Goal: Information Seeking & Learning: Compare options

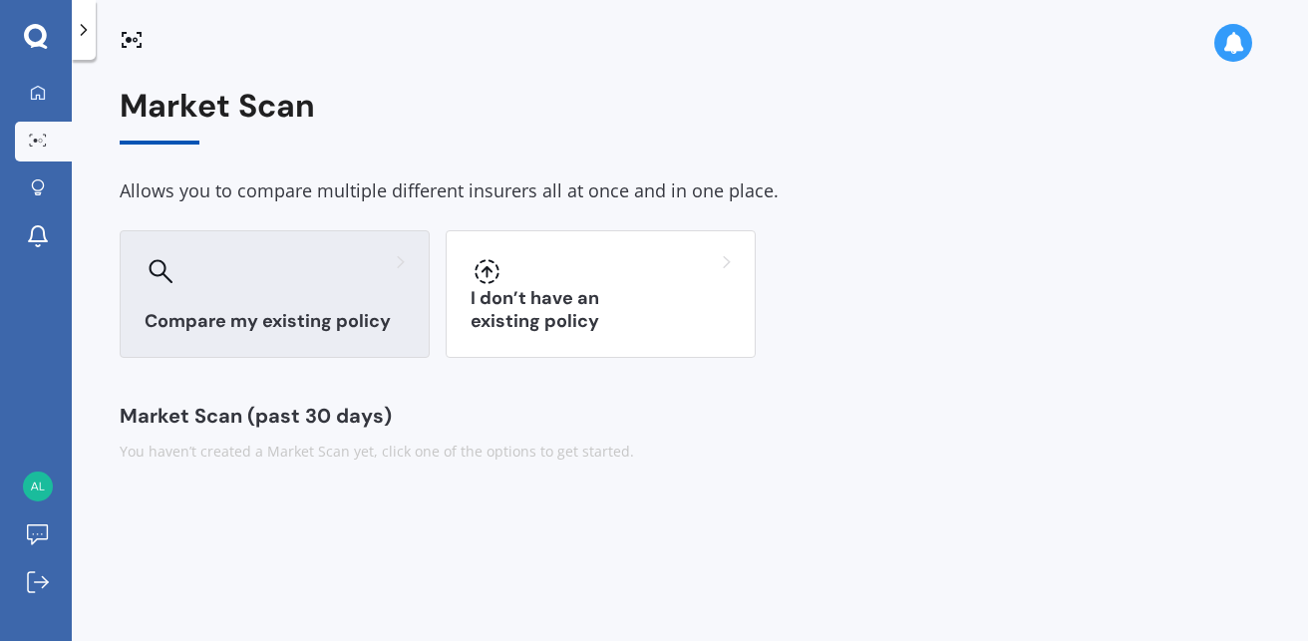
click at [262, 297] on div "Compare my existing policy" at bounding box center [275, 294] width 310 height 128
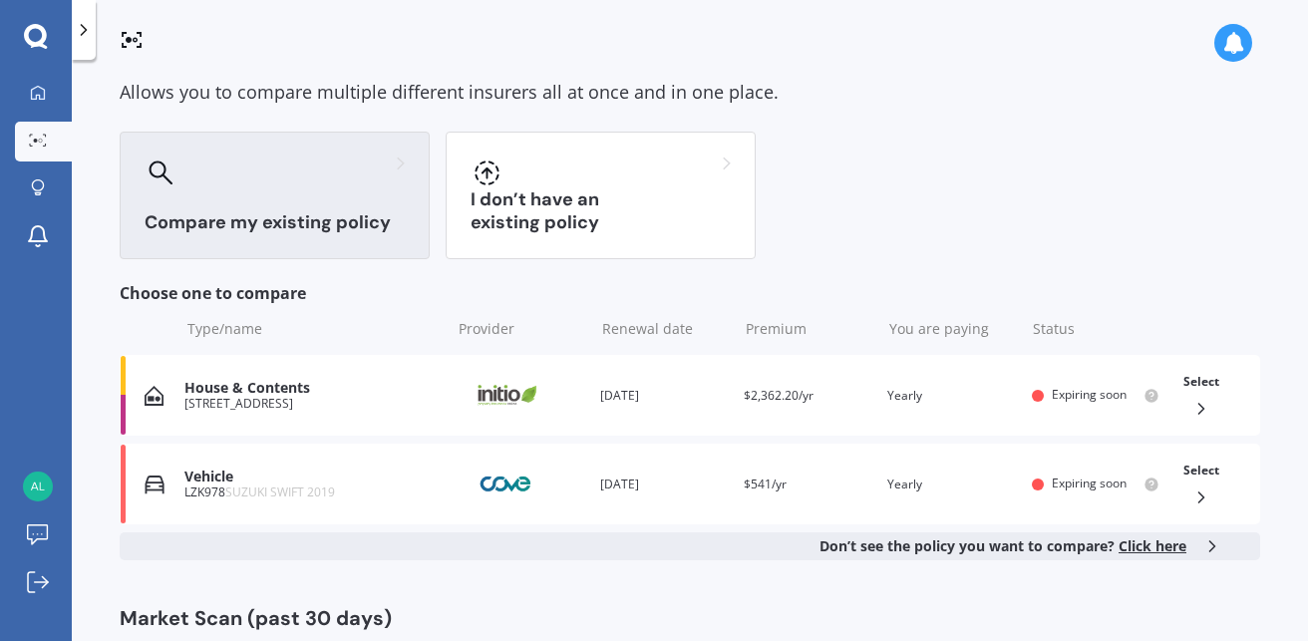
scroll to position [100, 0]
click at [228, 384] on div "House & Contents" at bounding box center [312, 387] width 256 height 17
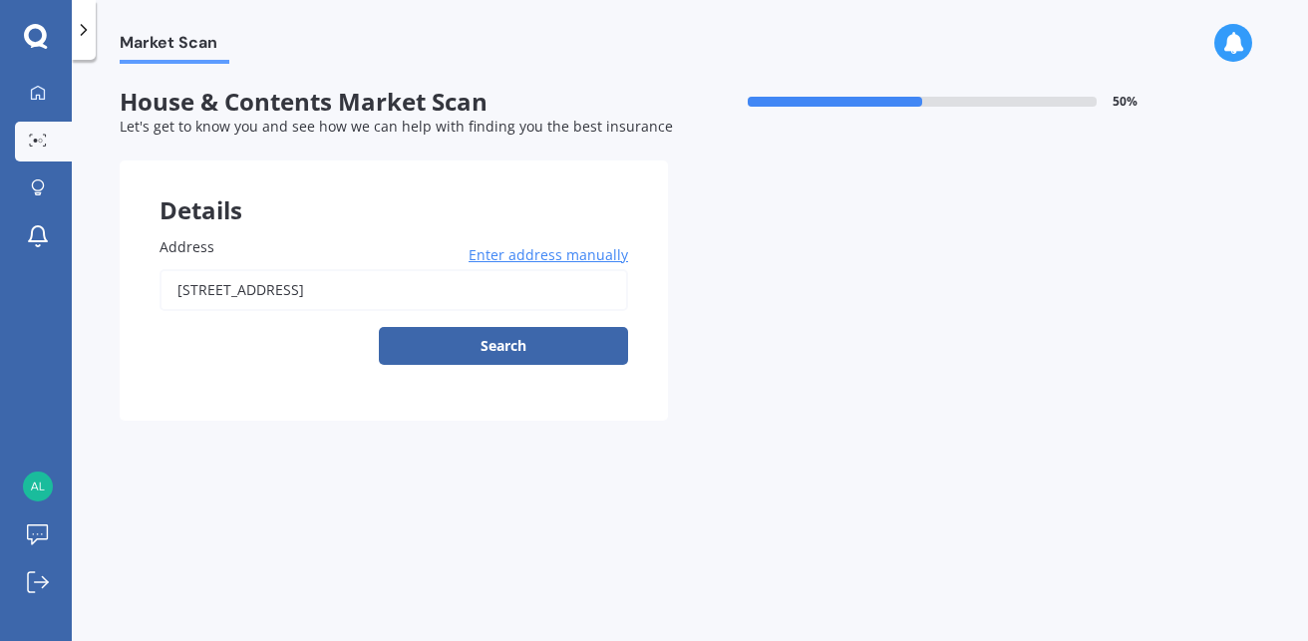
click at [475, 335] on button "Search" at bounding box center [503, 346] width 249 height 38
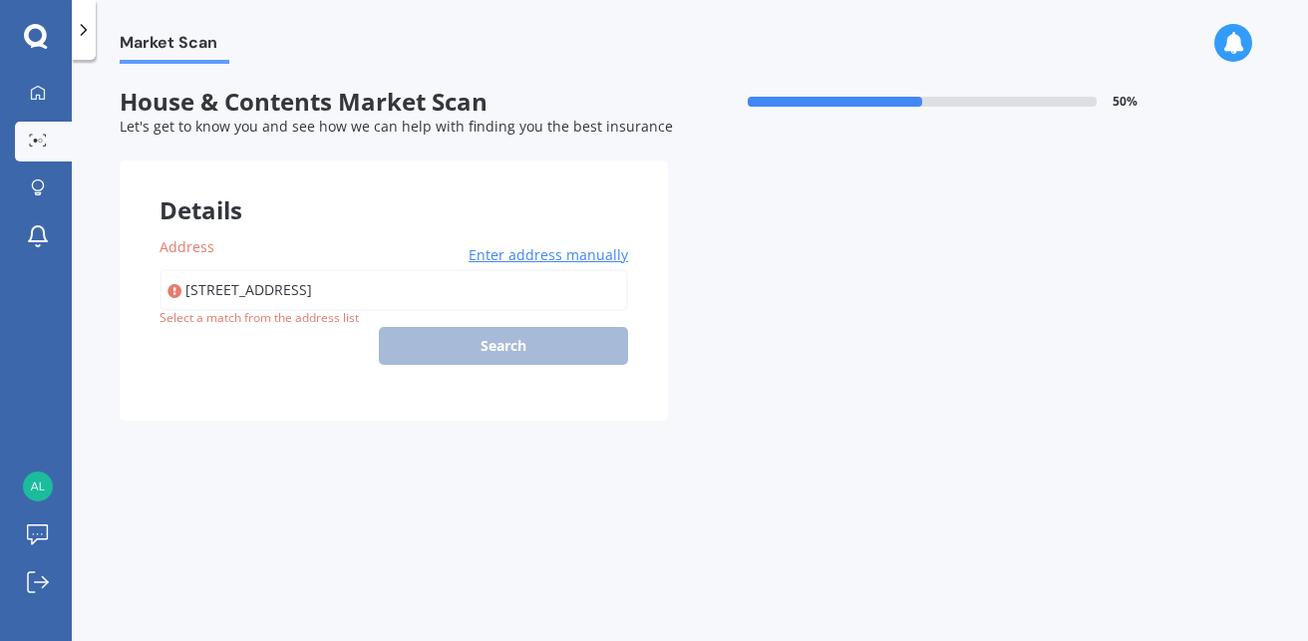
type input "6 Wyber Place, Kaiapoi 7630"
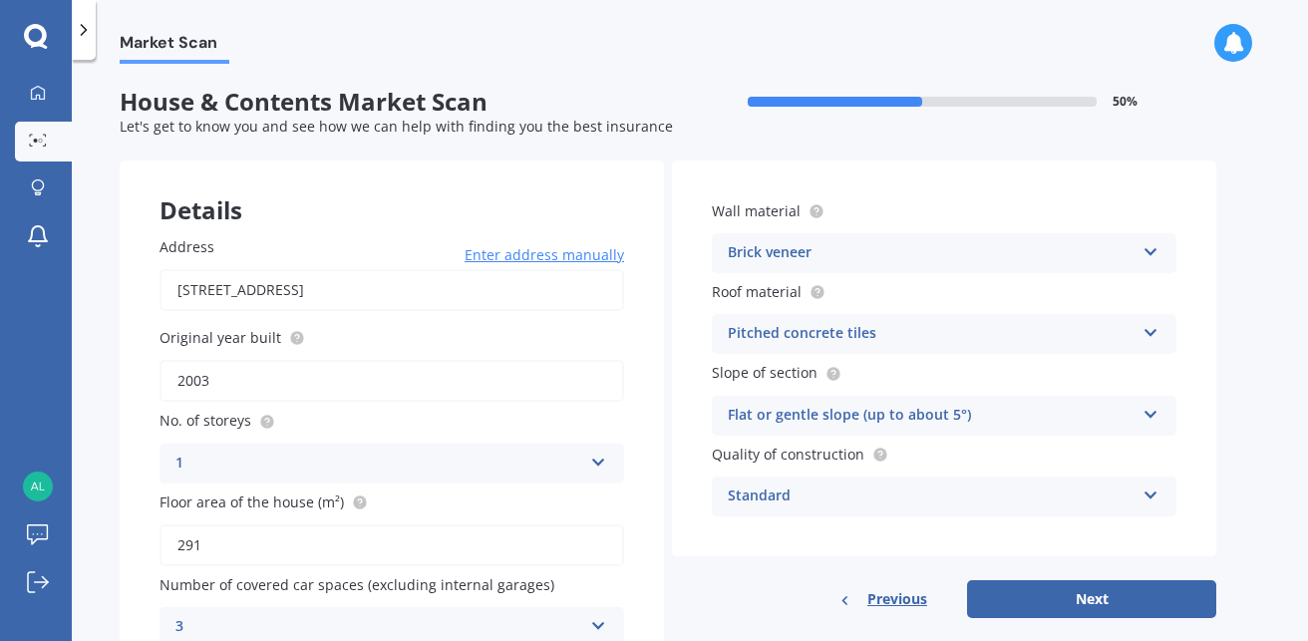
click at [1149, 328] on icon at bounding box center [1151, 329] width 17 height 14
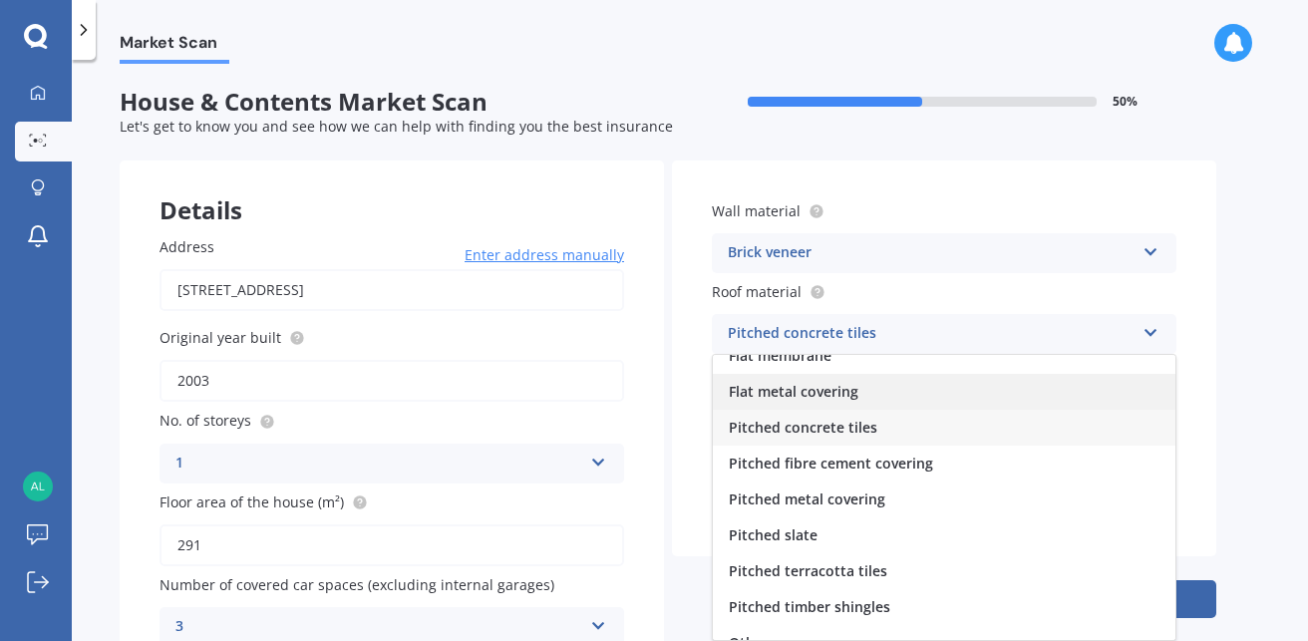
scroll to position [74, 0]
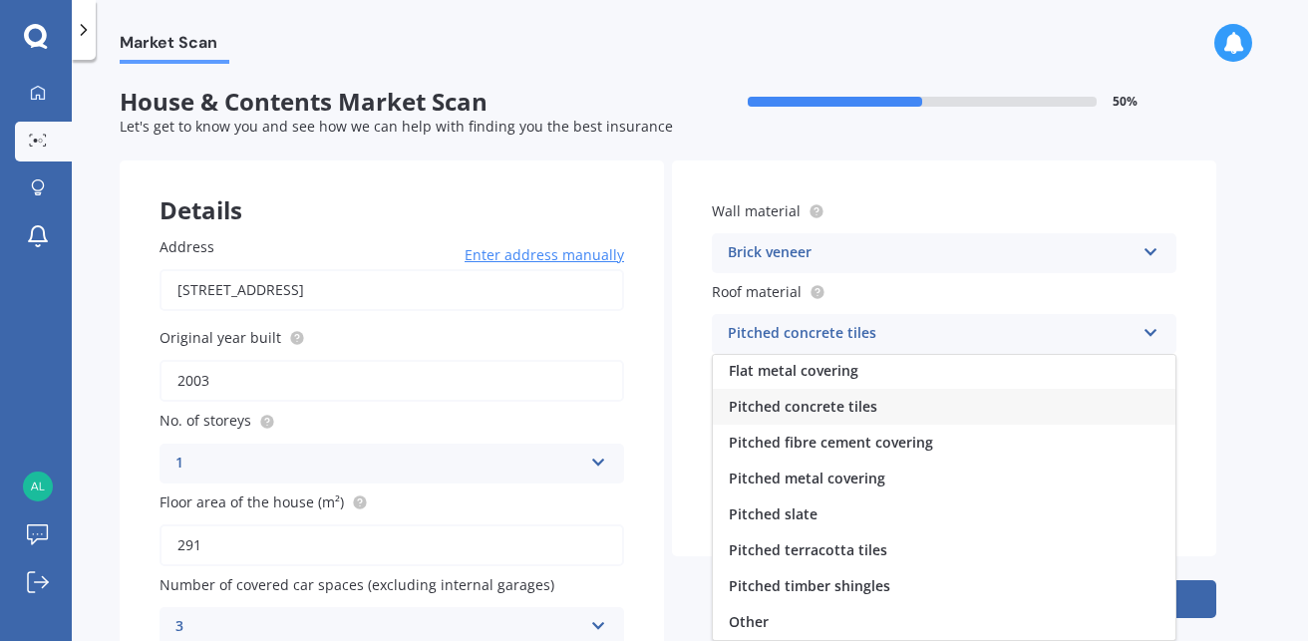
click at [1030, 486] on div "Pitched metal covering" at bounding box center [944, 479] width 463 height 36
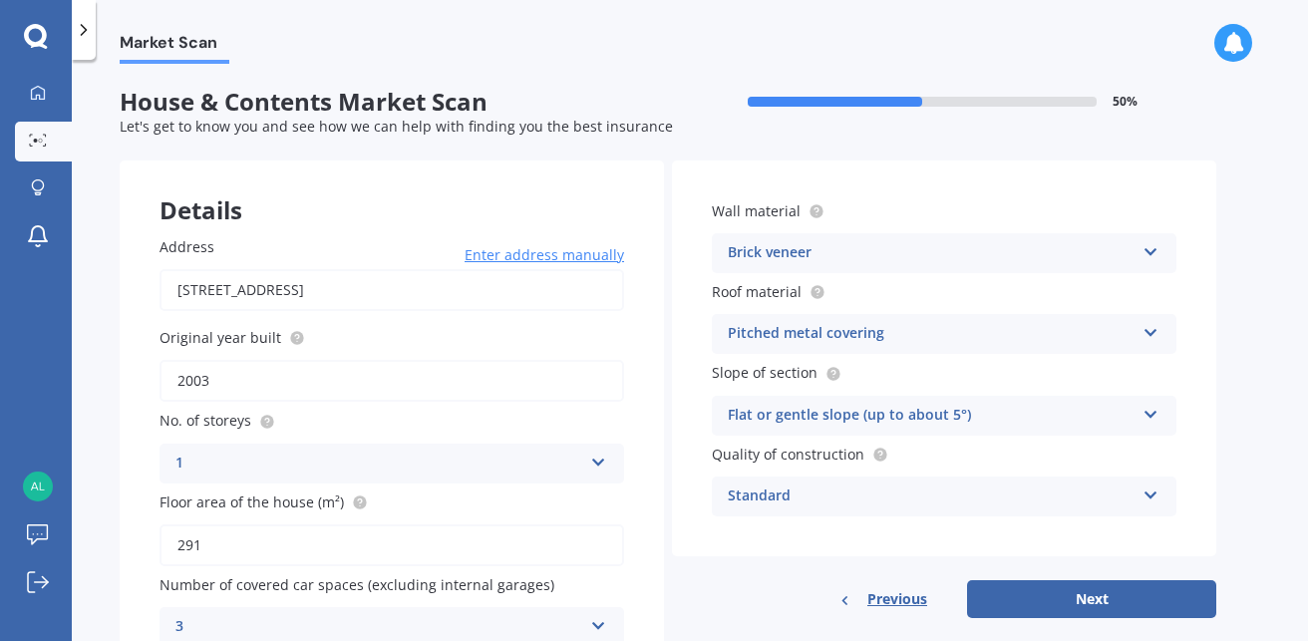
click at [1144, 491] on icon at bounding box center [1151, 492] width 17 height 14
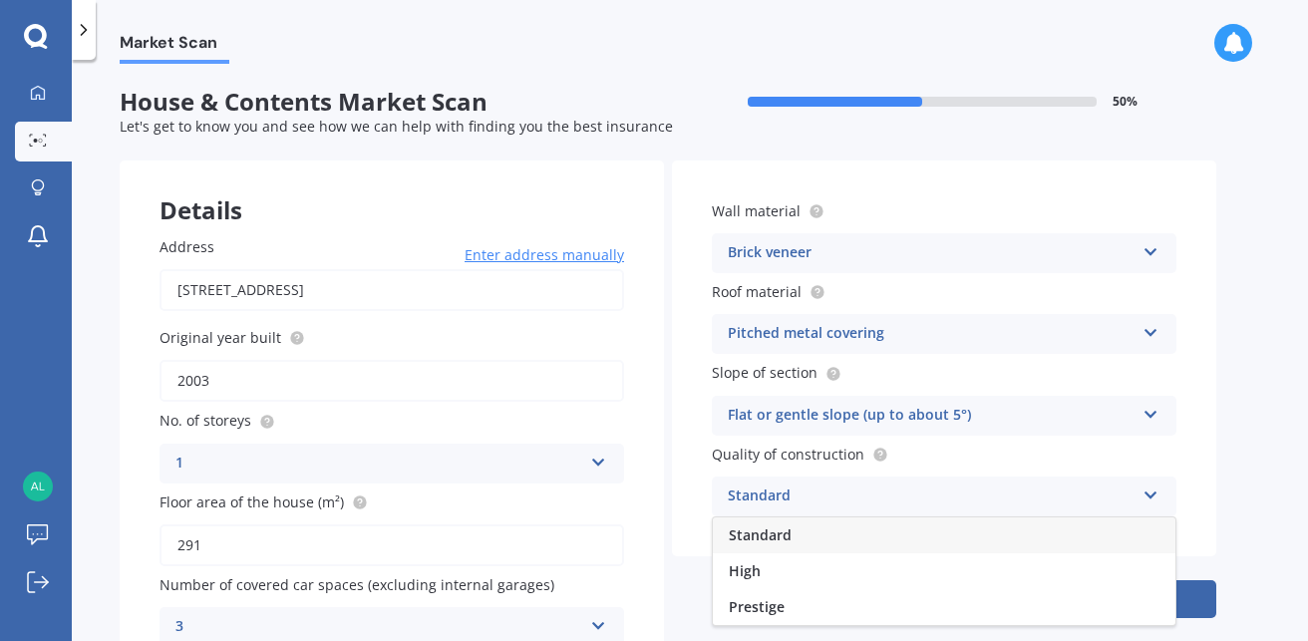
click at [1146, 490] on icon at bounding box center [1151, 492] width 17 height 14
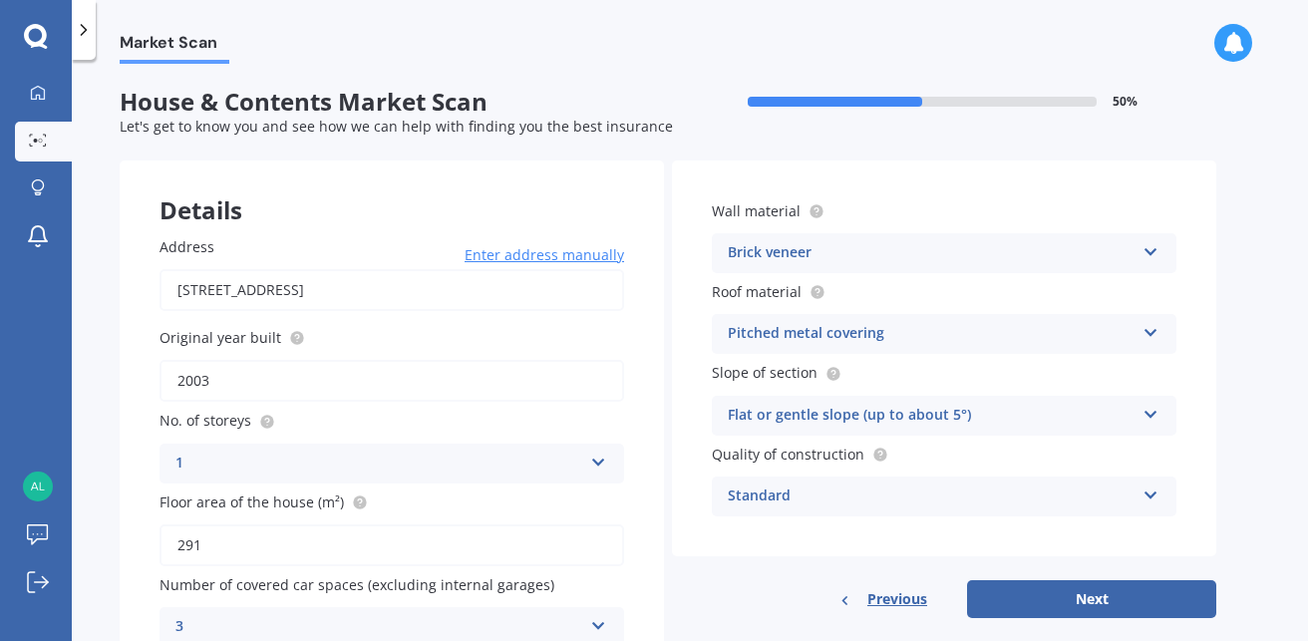
scroll to position [98, 0]
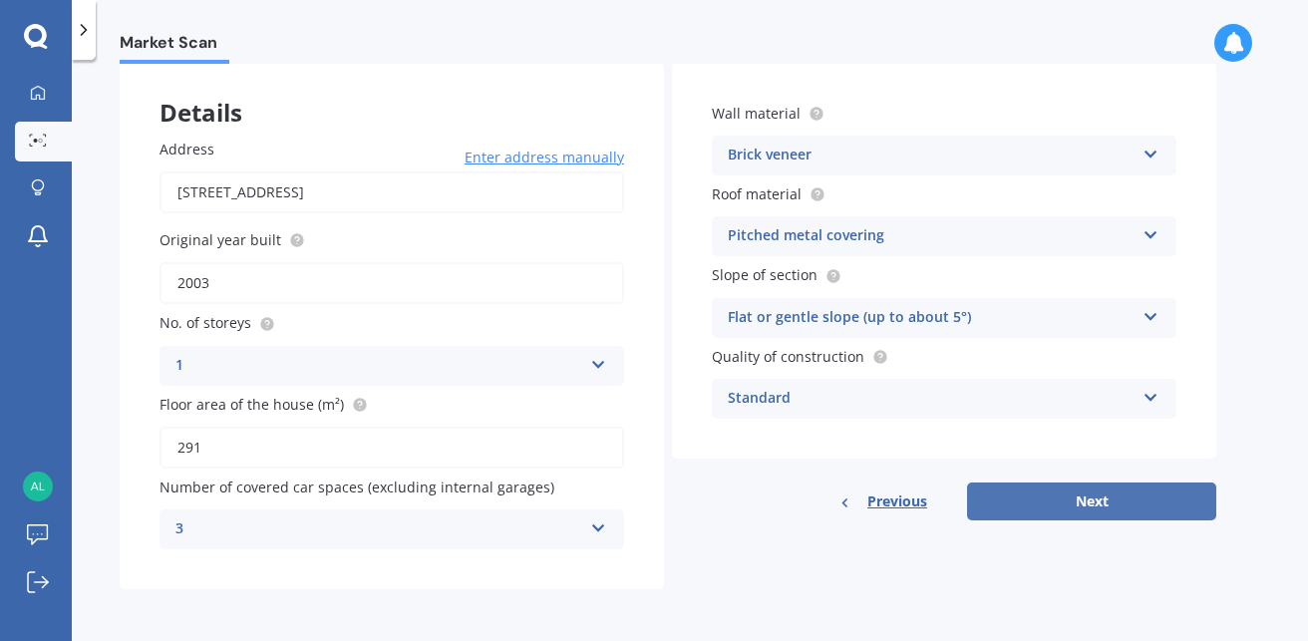
click at [1069, 483] on button "Next" at bounding box center [1091, 502] width 249 height 38
select select "10"
select select "03"
select select "1961"
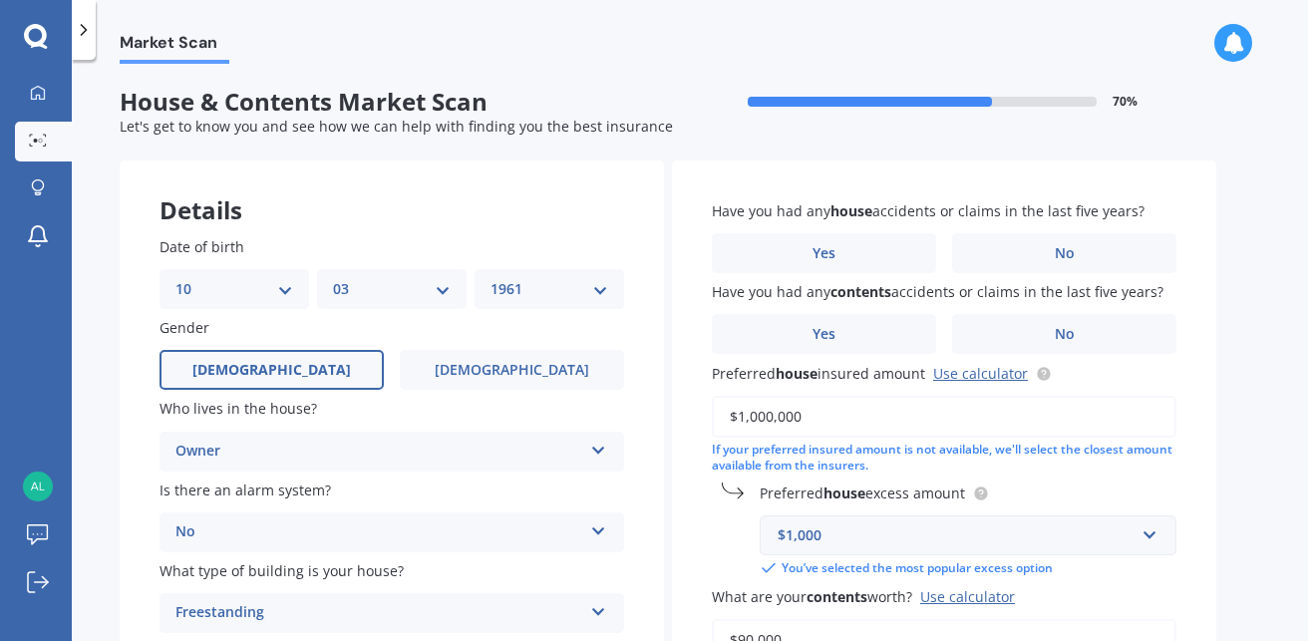
scroll to position [100, 0]
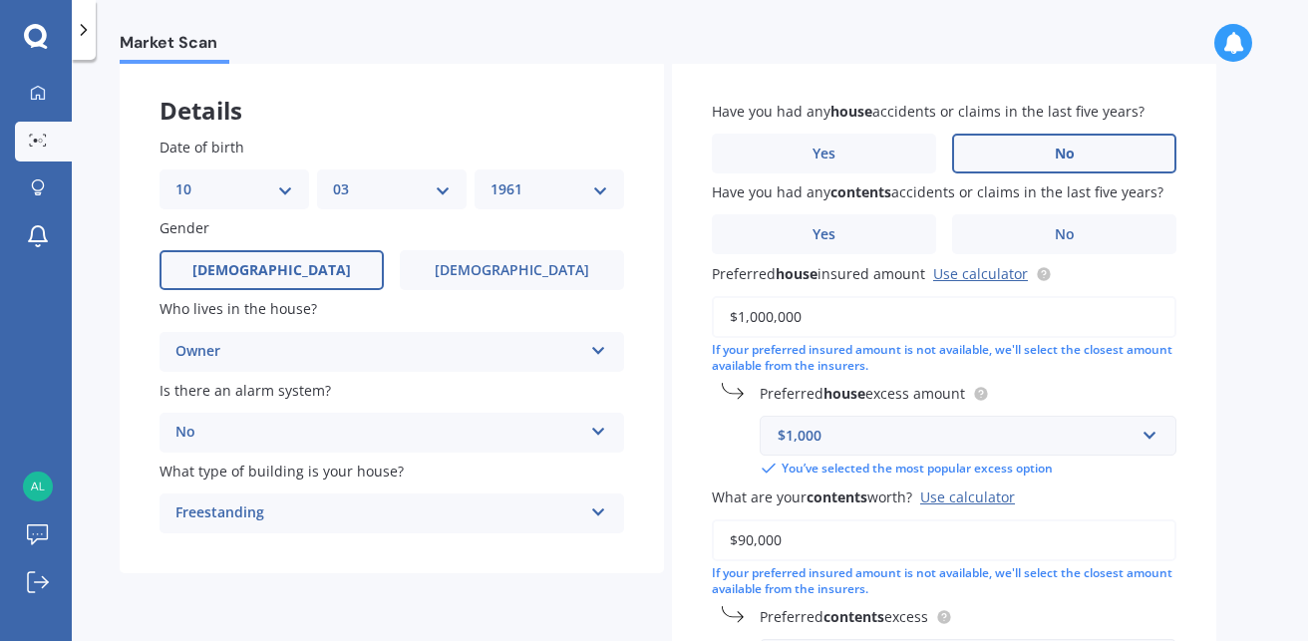
click at [1072, 157] on span "No" at bounding box center [1065, 154] width 20 height 17
click at [0, 0] on input "No" at bounding box center [0, 0] width 0 height 0
click at [1069, 240] on span "No" at bounding box center [1065, 234] width 20 height 17
click at [0, 0] on input "No" at bounding box center [0, 0] width 0 height 0
drag, startPoint x: 779, startPoint y: 327, endPoint x: 774, endPoint y: 315, distance: 13.0
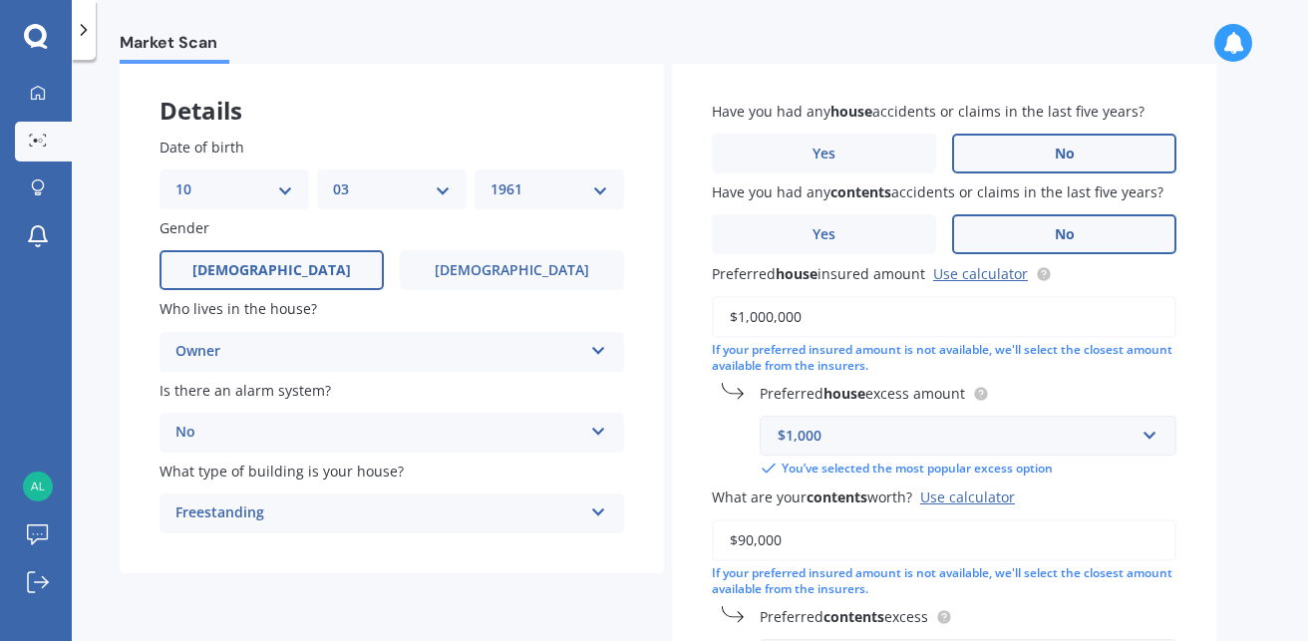
click at [779, 320] on input "$1,000,000" at bounding box center [944, 317] width 465 height 42
click at [802, 320] on input "$1,000,000" at bounding box center [944, 317] width 465 height 42
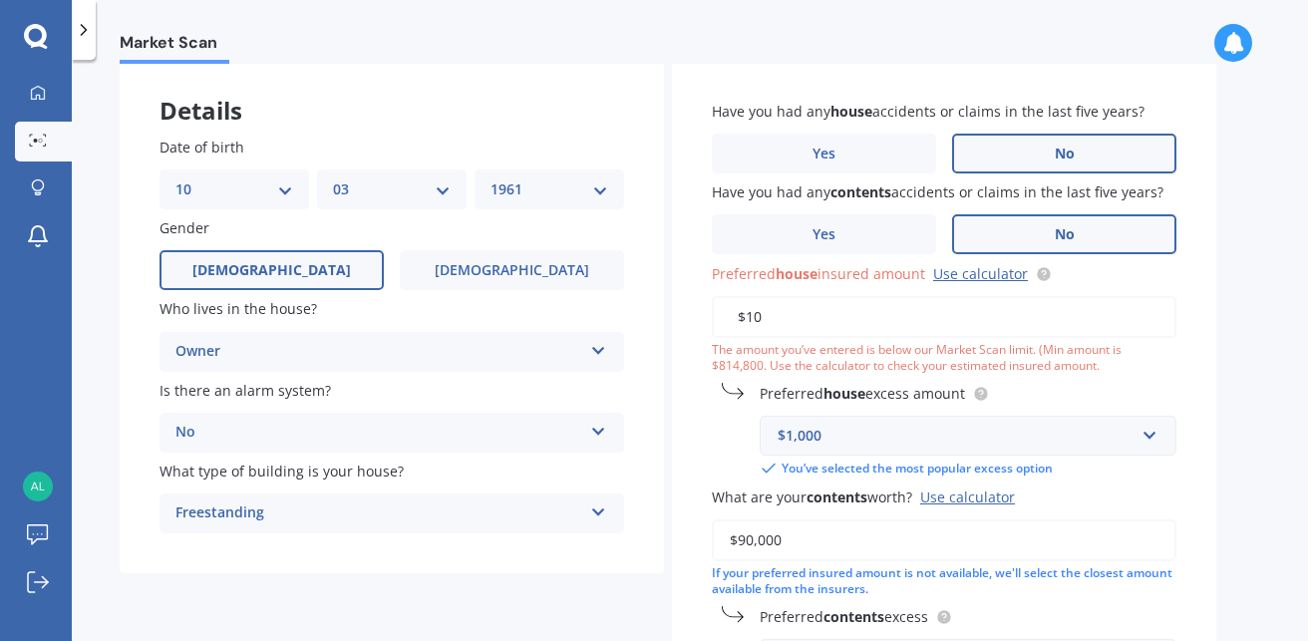
type input "$1"
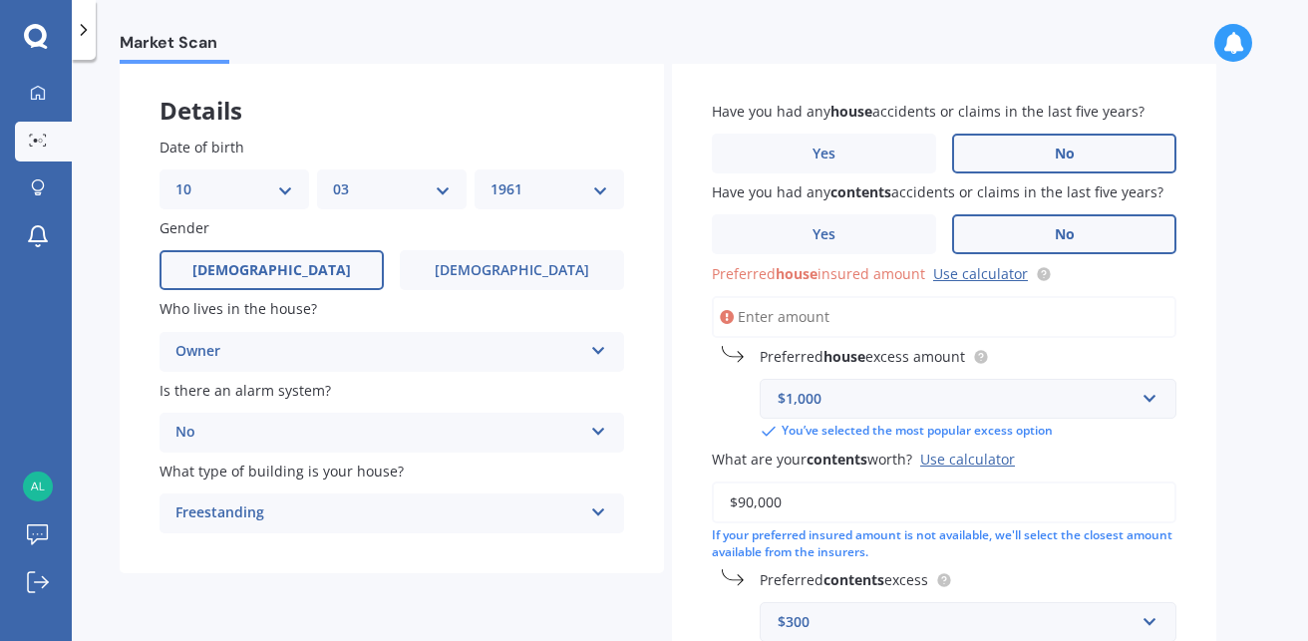
type input "$8"
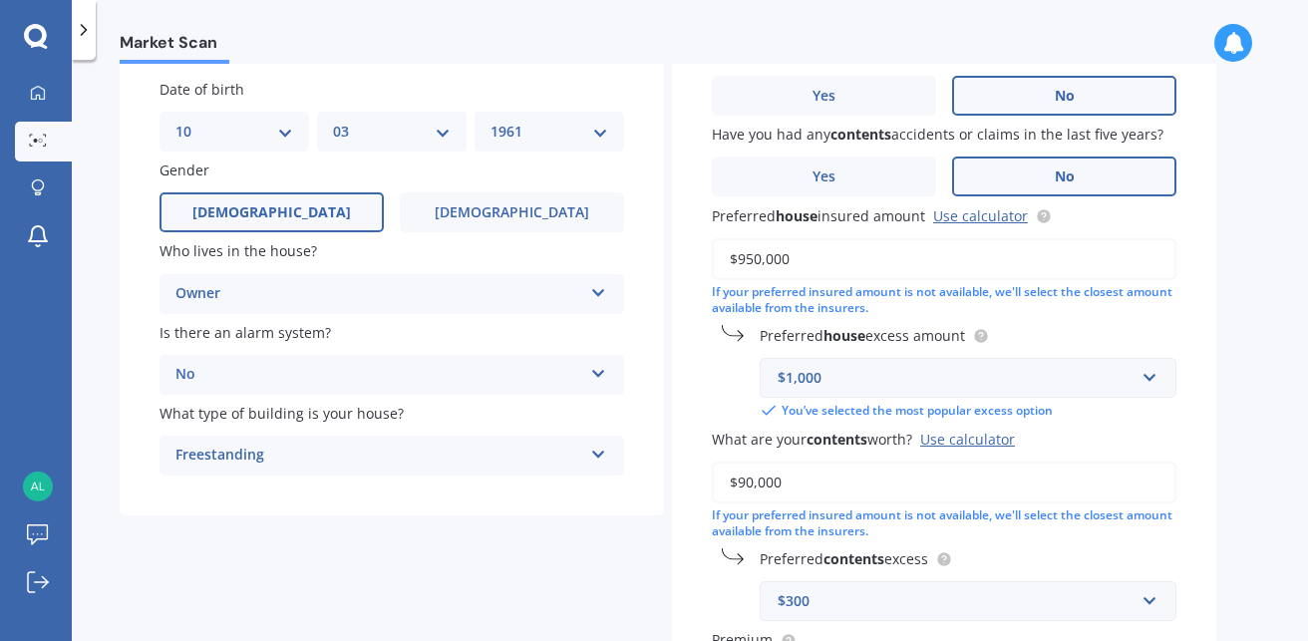
scroll to position [199, 0]
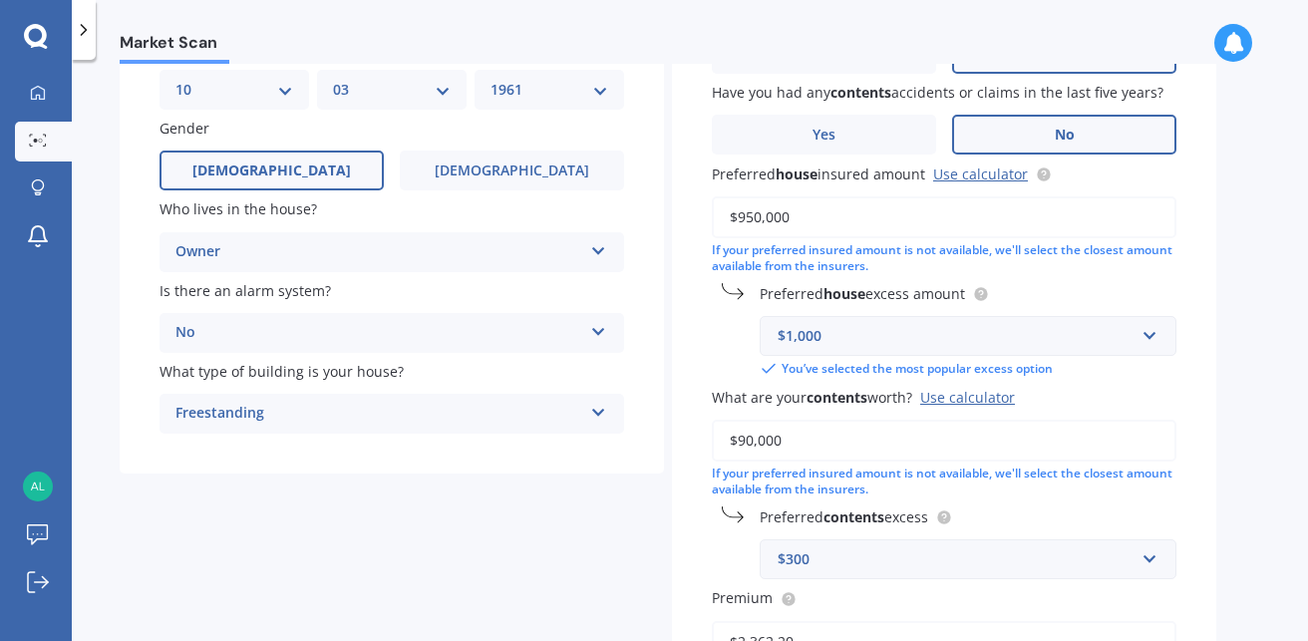
type input "$950,000"
click at [1156, 338] on input "text" at bounding box center [961, 336] width 399 height 38
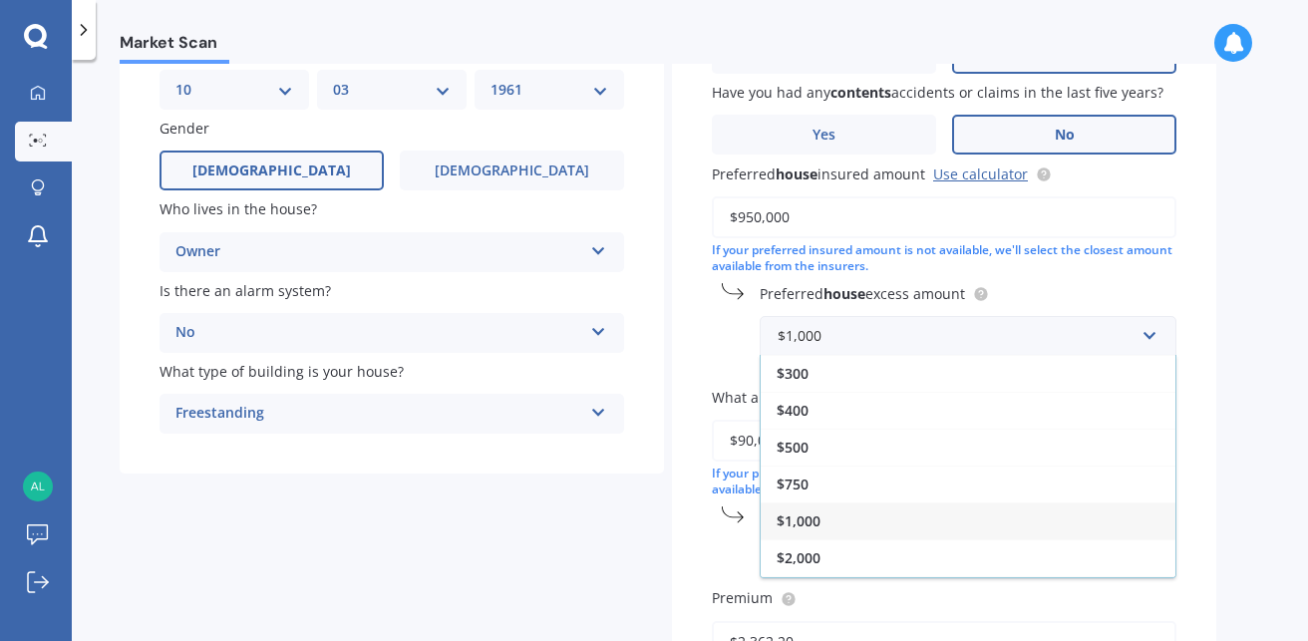
click at [937, 570] on div "$2,000" at bounding box center [968, 557] width 415 height 37
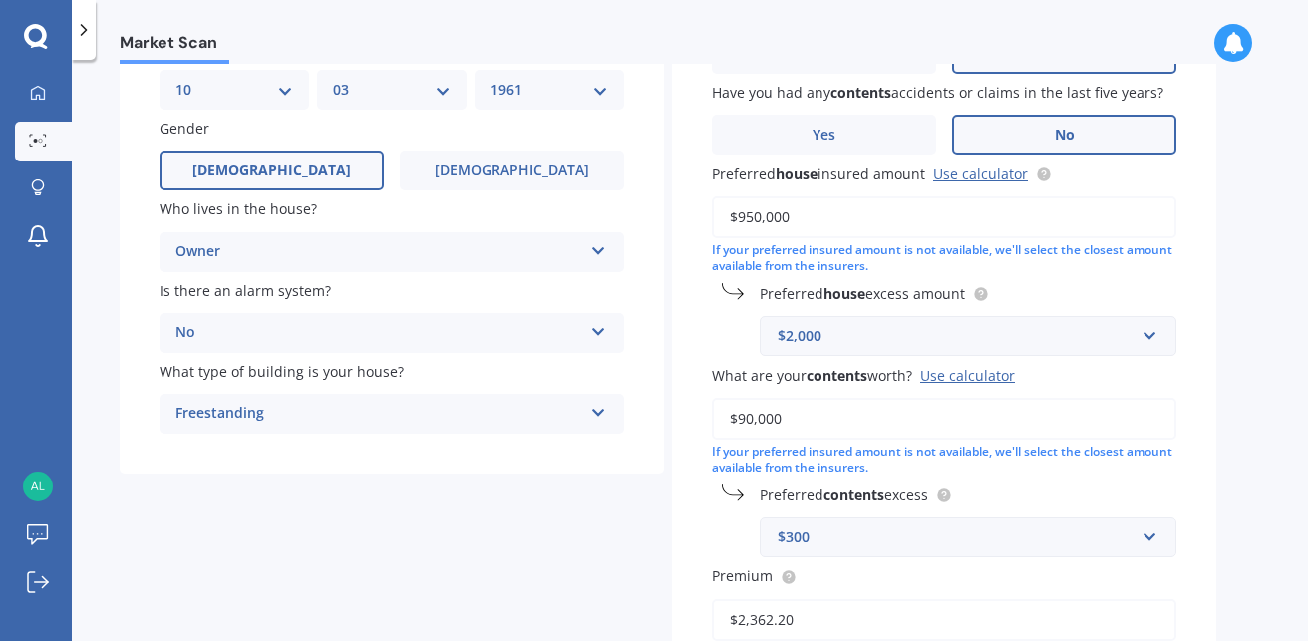
click at [966, 411] on input "$90,000" at bounding box center [944, 419] width 465 height 42
click at [748, 421] on input "$90,000" at bounding box center [944, 419] width 465 height 42
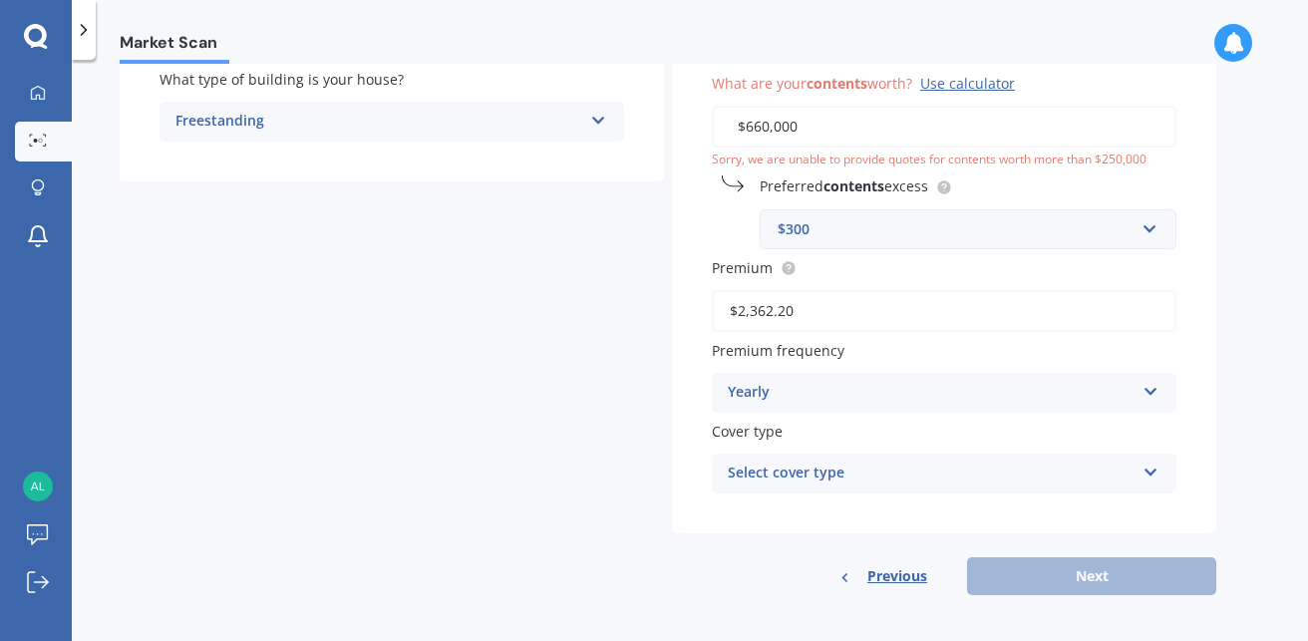
scroll to position [498, 0]
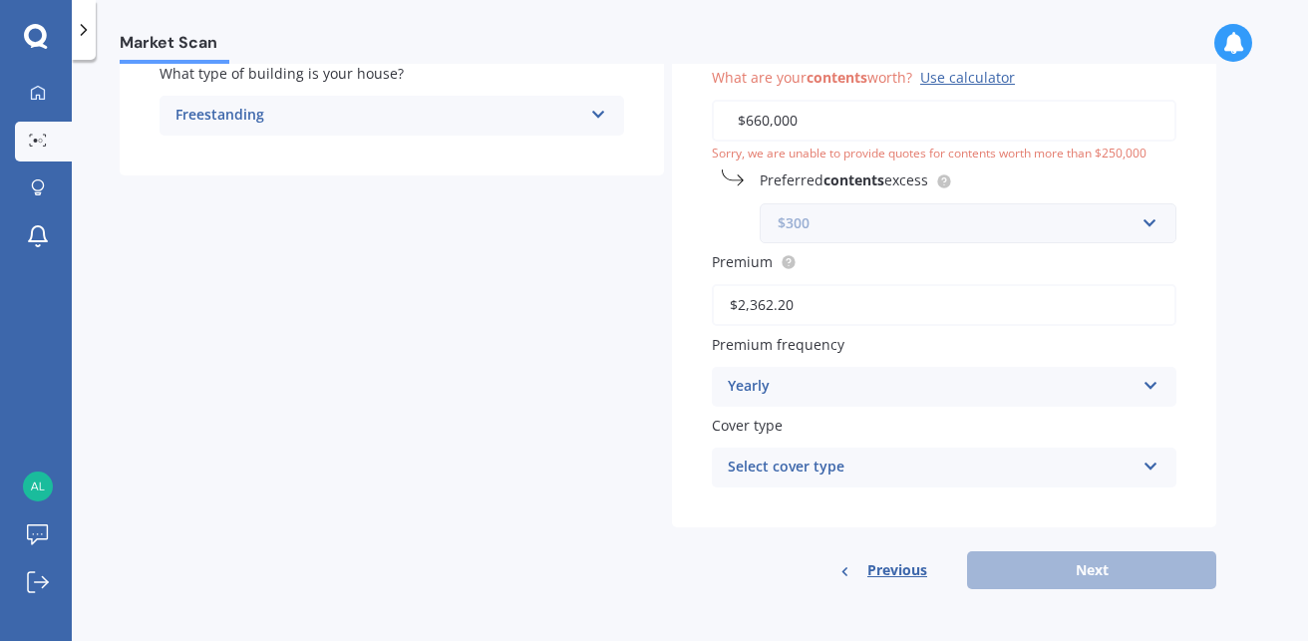
click at [1148, 228] on input "text" at bounding box center [961, 223] width 399 height 38
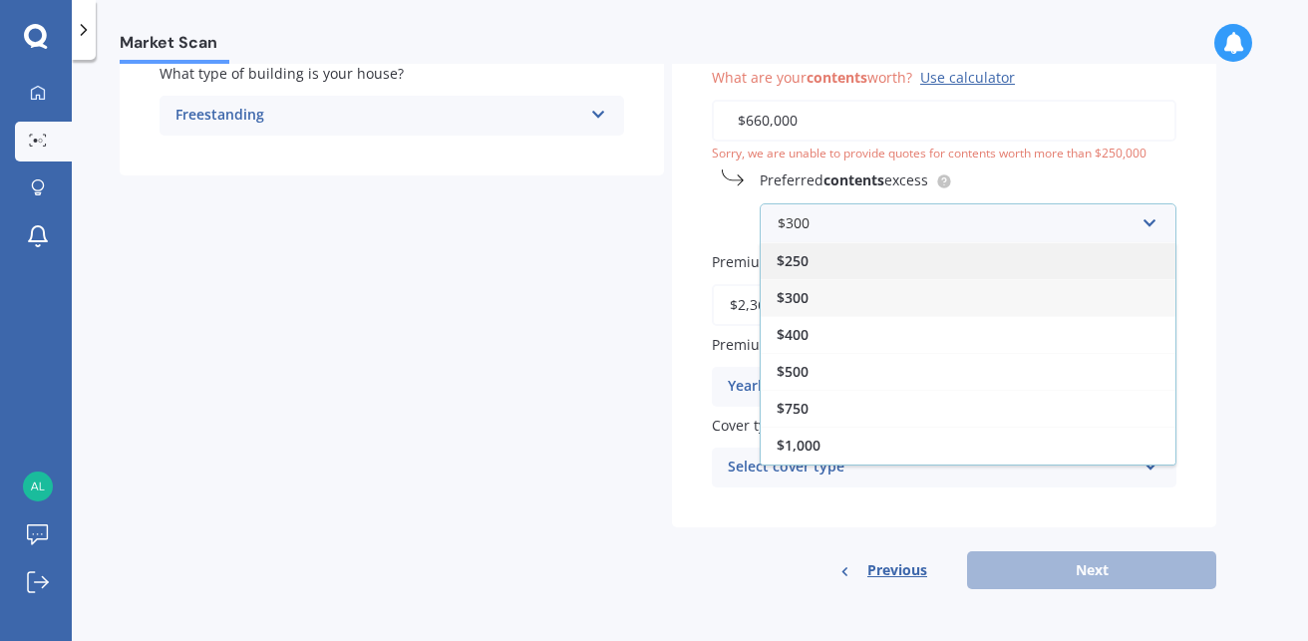
click at [791, 262] on span "$250" at bounding box center [793, 260] width 32 height 19
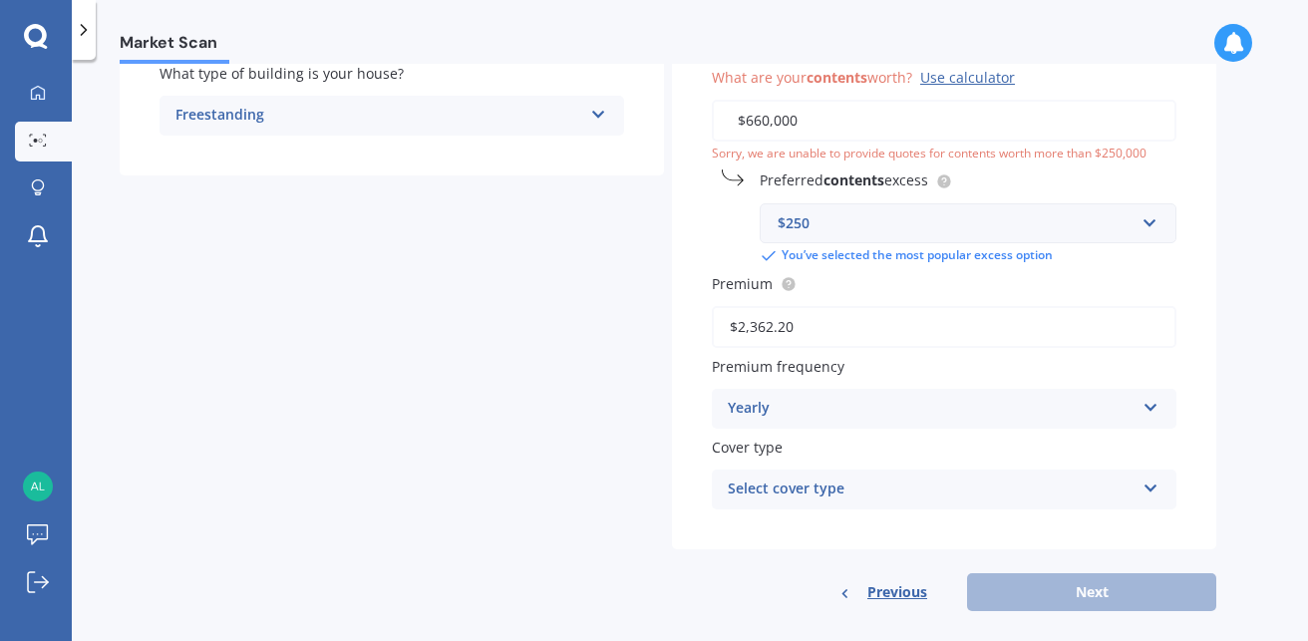
click at [1149, 488] on icon at bounding box center [1151, 485] width 17 height 14
click at [1042, 497] on div "Home and Contents" at bounding box center [931, 490] width 407 height 24
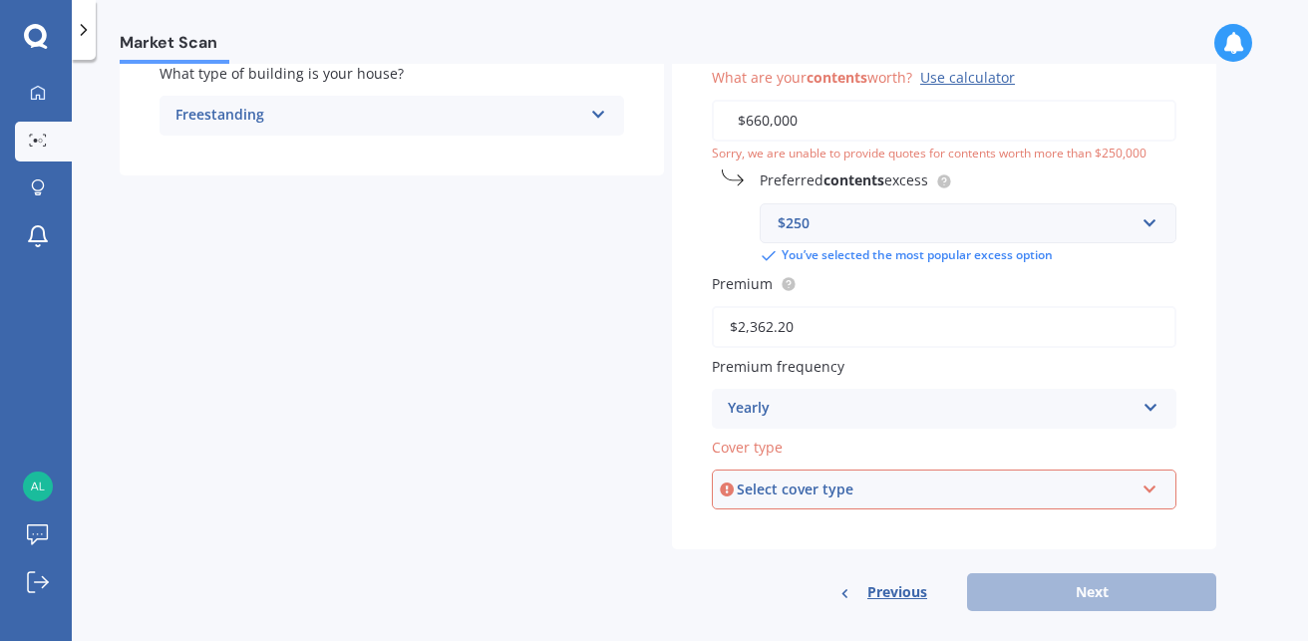
click at [1146, 488] on icon at bounding box center [1150, 486] width 17 height 14
click at [1035, 552] on div "Have you had any house accidents or claims in the last five years? Yes No Have …" at bounding box center [944, 137] width 544 height 949
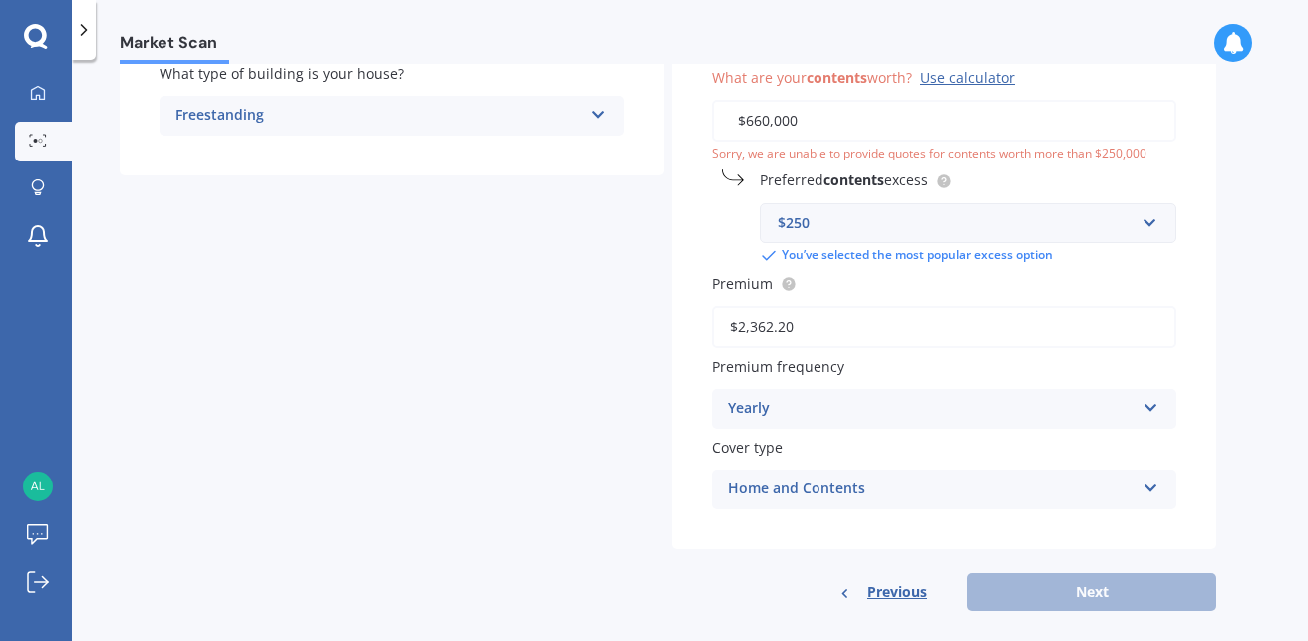
scroll to position [520, 0]
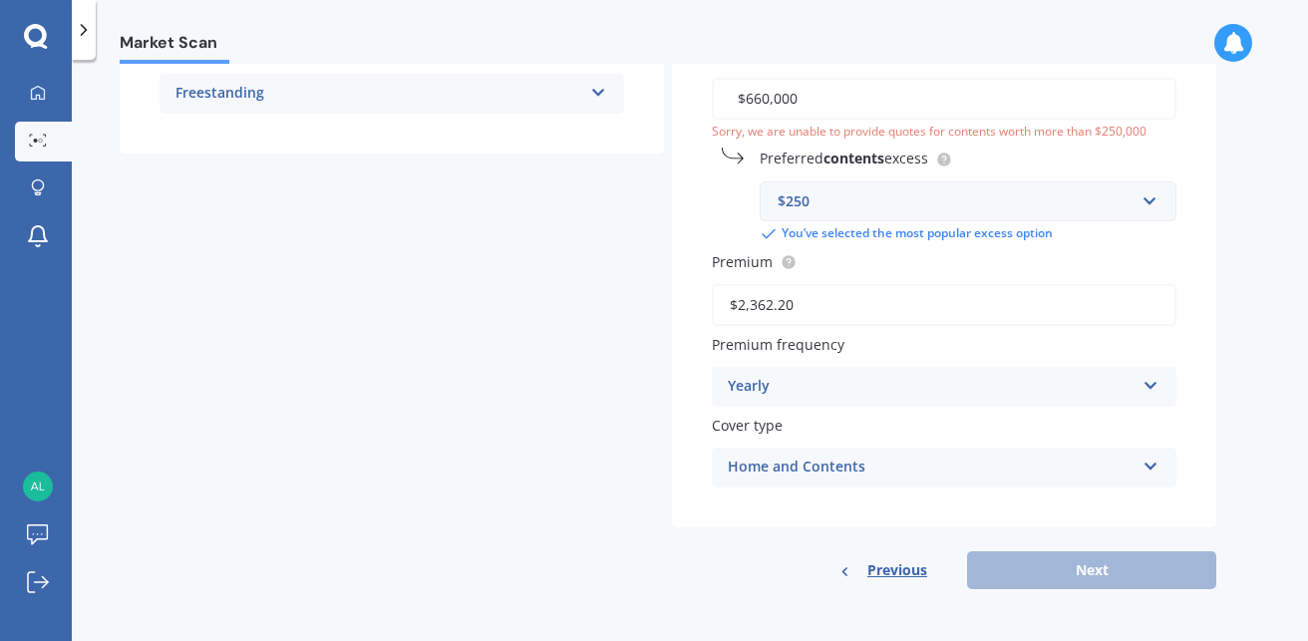
click at [1091, 574] on div "Previous Next" at bounding box center [944, 570] width 544 height 38
click at [1082, 565] on div "Previous Next" at bounding box center [944, 570] width 544 height 38
click at [967, 211] on div "$250" at bounding box center [956, 201] width 357 height 22
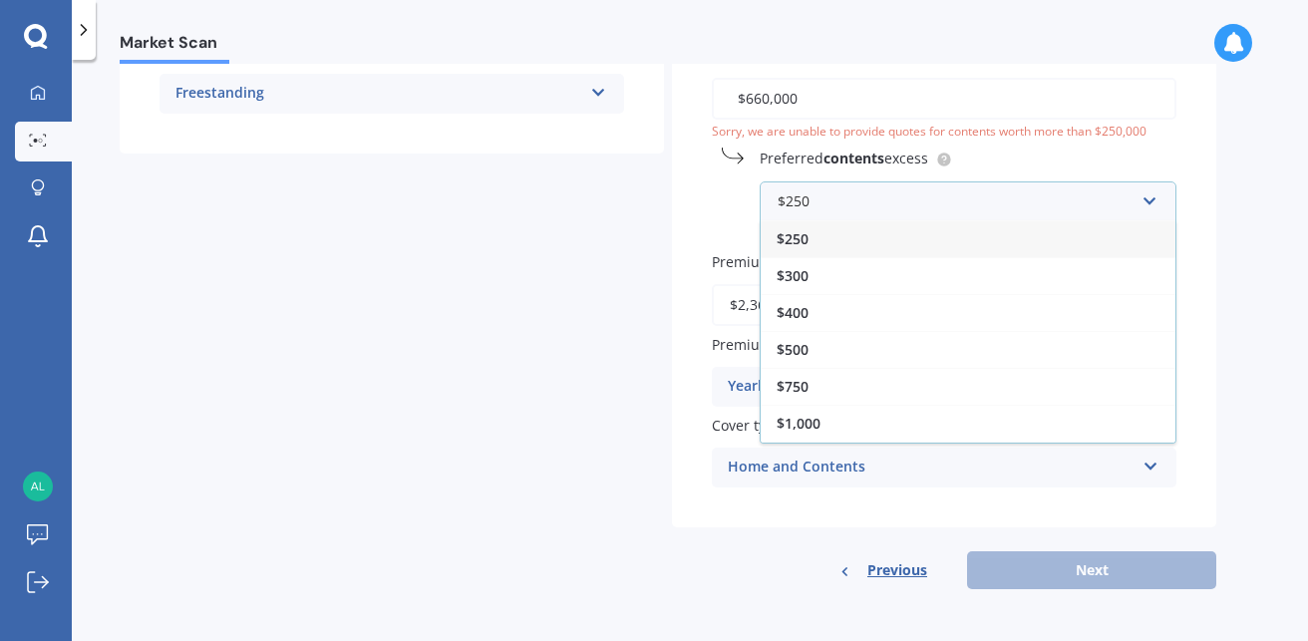
click at [937, 249] on div "$250" at bounding box center [968, 238] width 415 height 37
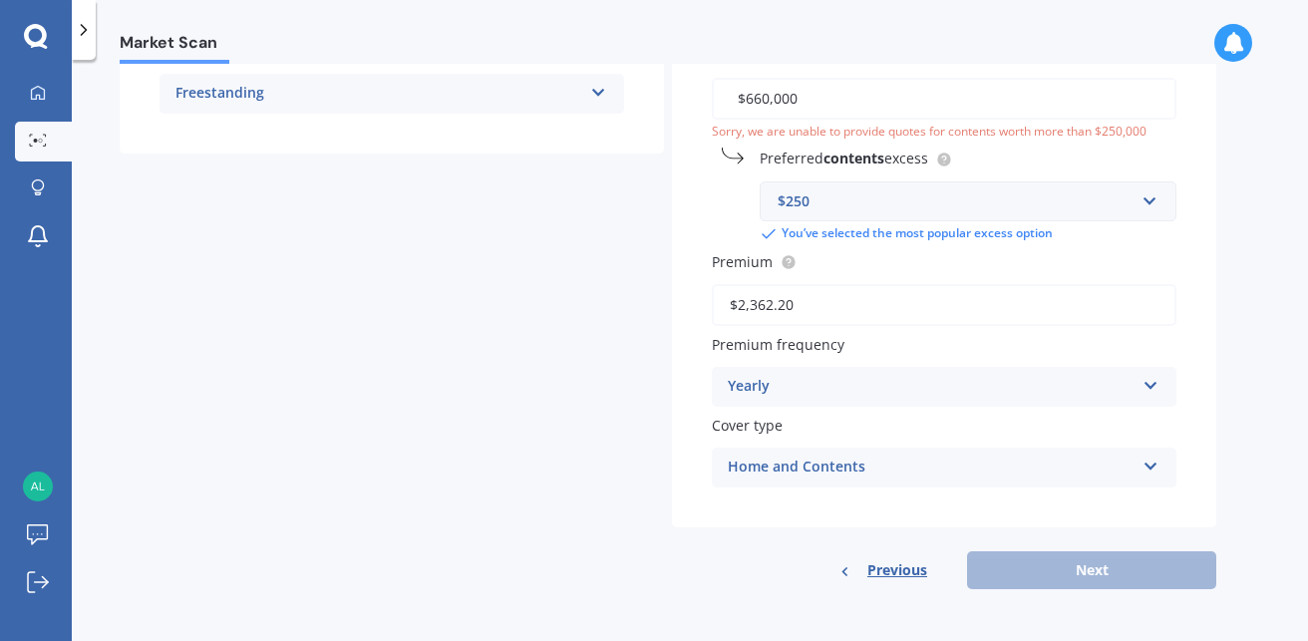
scroll to position [420, 0]
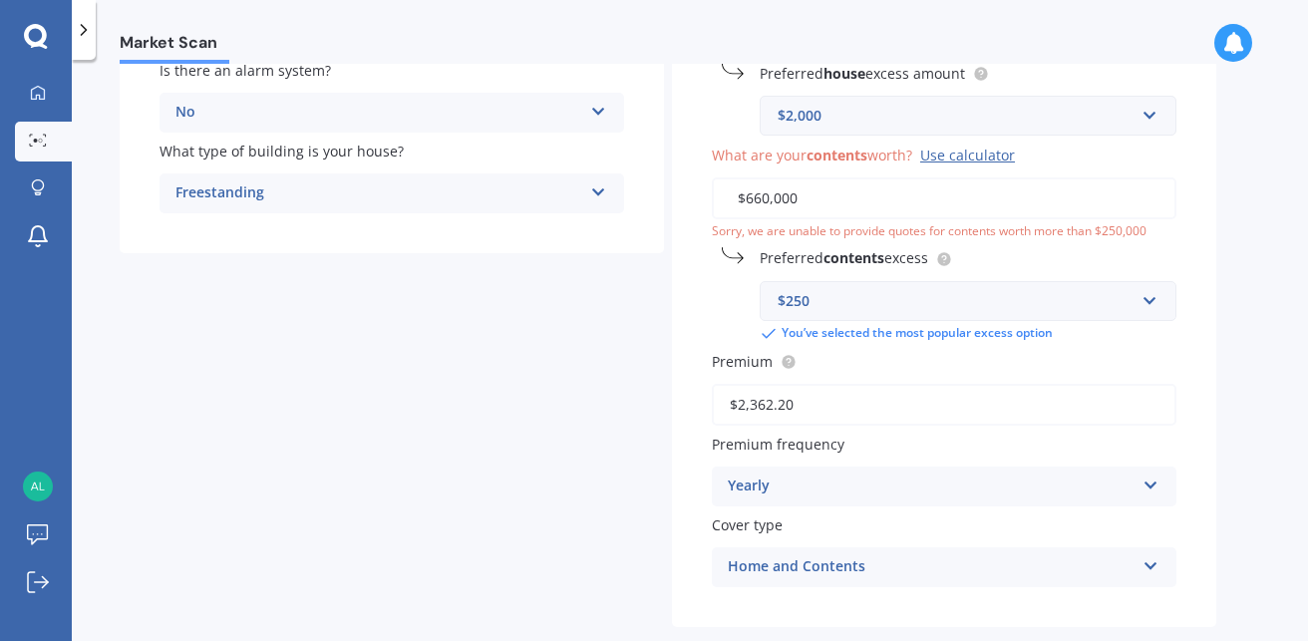
click at [756, 202] on input "$660,000" at bounding box center [944, 198] width 465 height 42
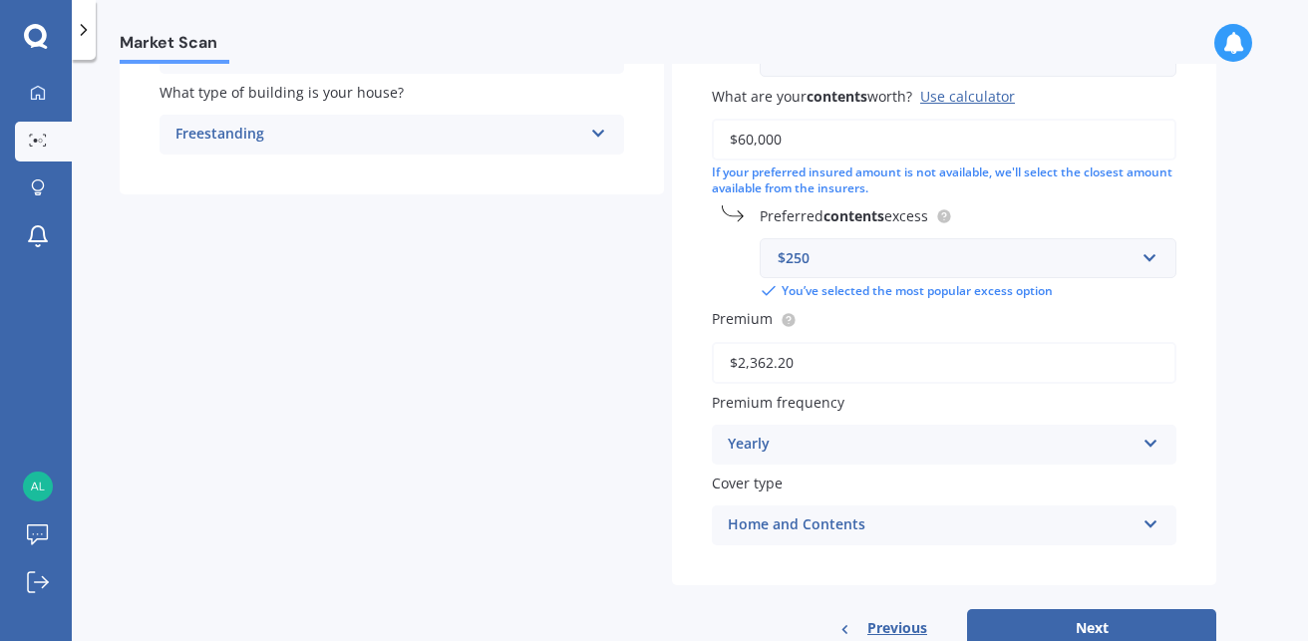
scroll to position [536, 0]
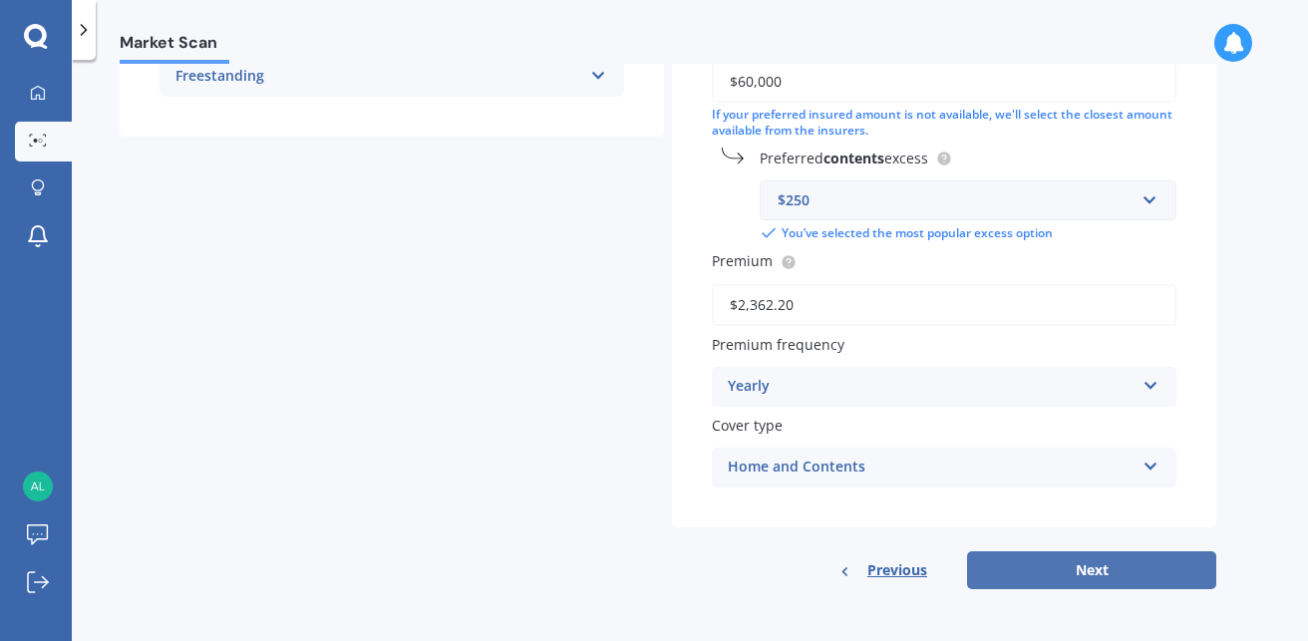
type input "$60,000"
click at [1032, 568] on button "Next" at bounding box center [1091, 570] width 249 height 38
select select "10"
select select "03"
select select "1961"
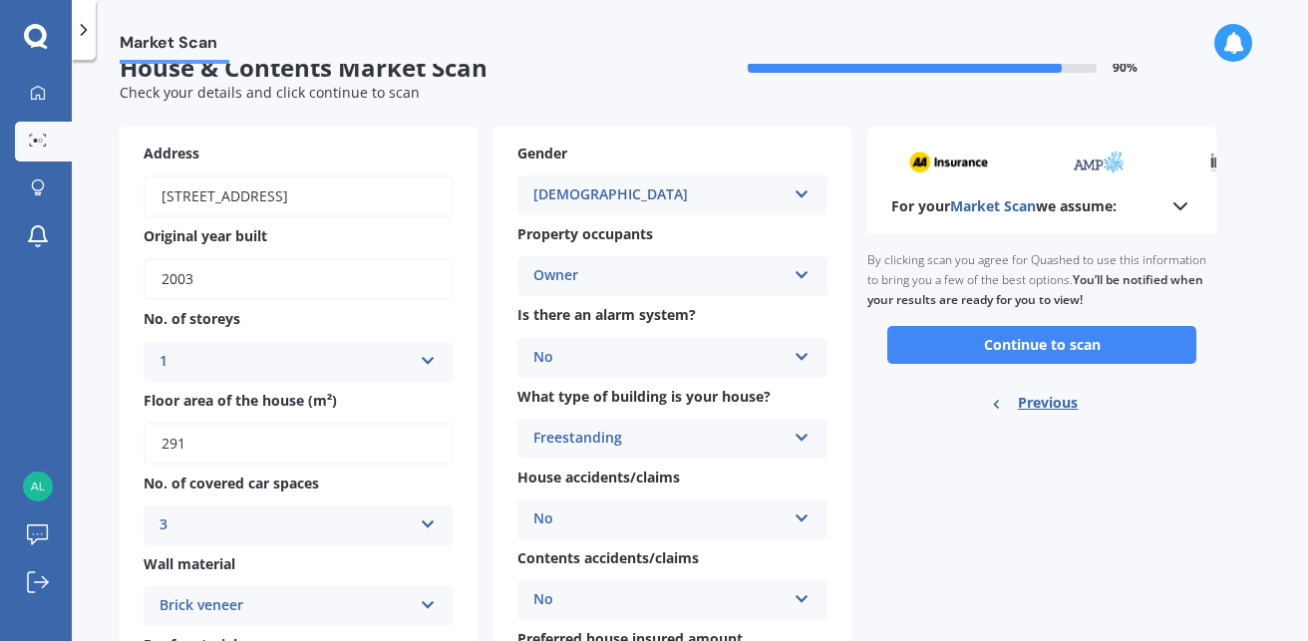
scroll to position [0, 0]
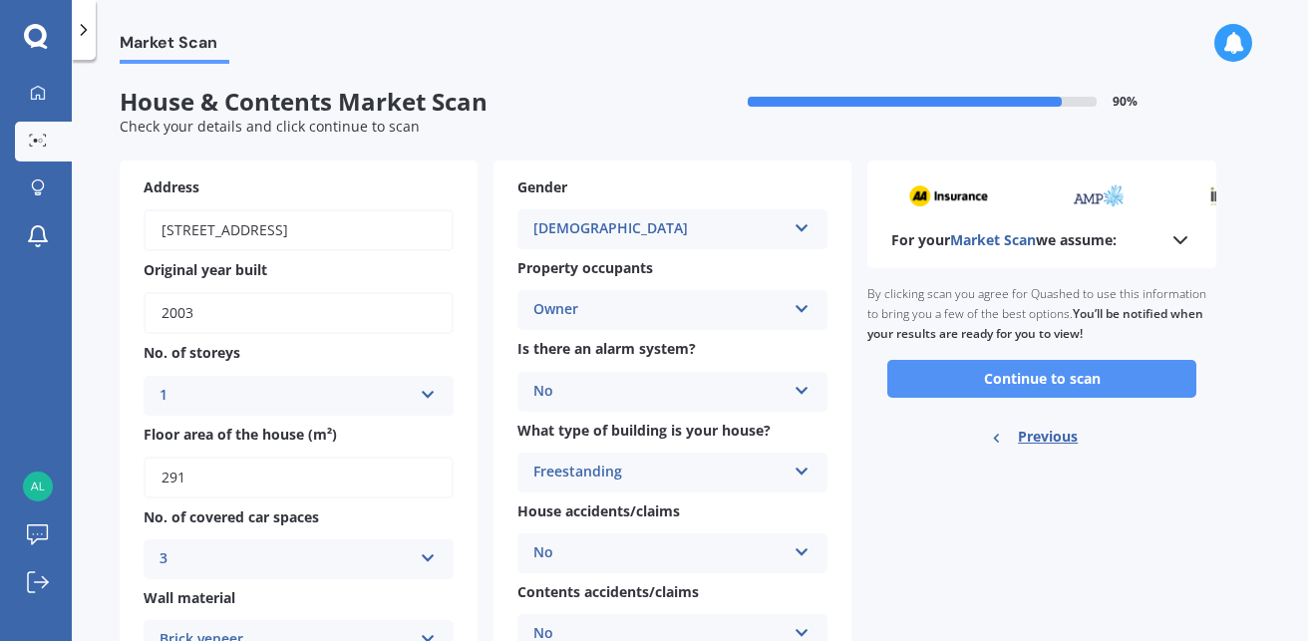
click at [1042, 380] on button "Continue to scan" at bounding box center [1041, 379] width 309 height 38
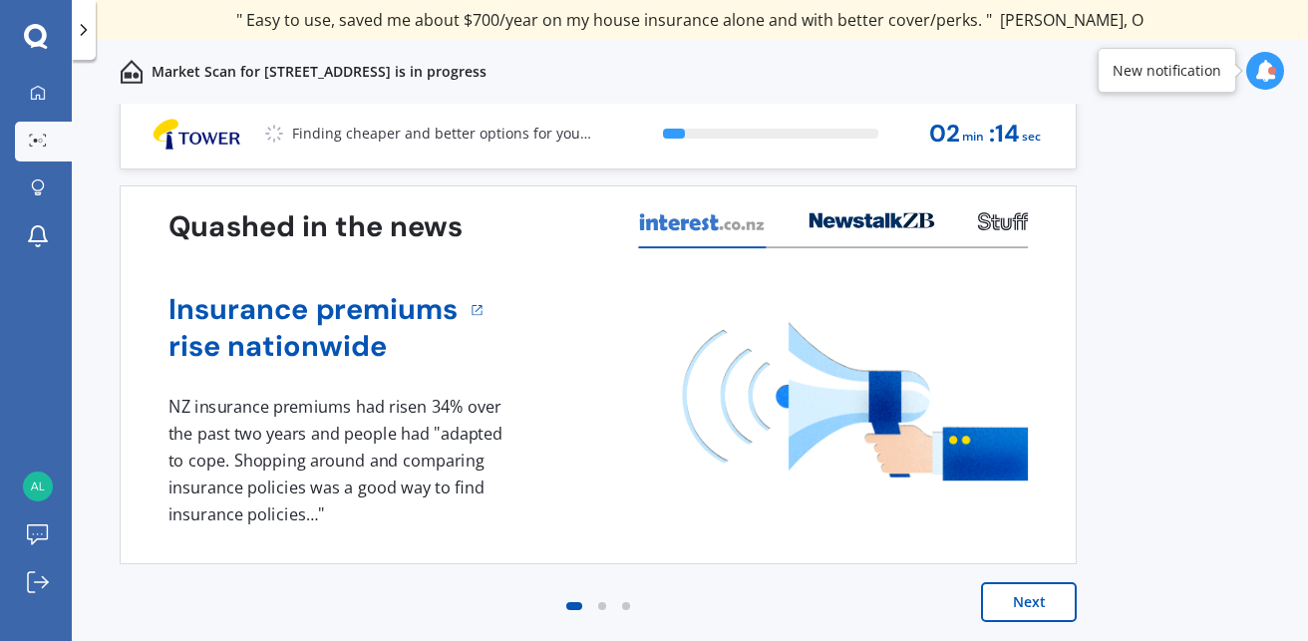
scroll to position [7, 0]
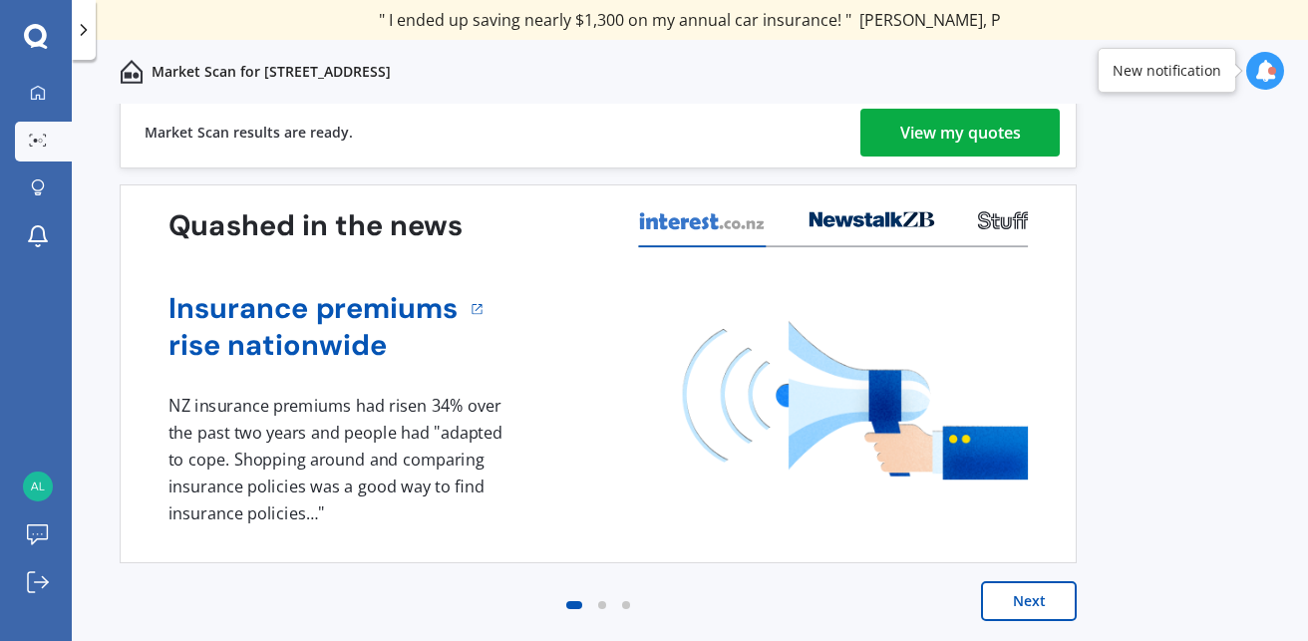
click at [1010, 599] on button "Next" at bounding box center [1029, 601] width 96 height 40
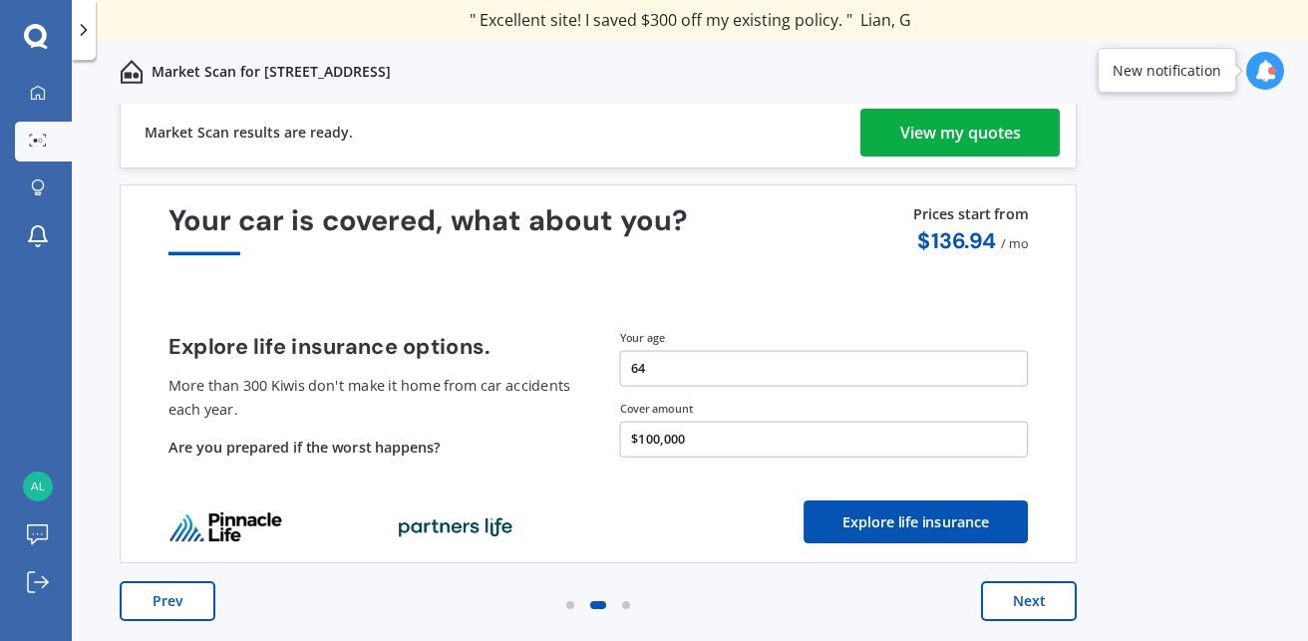
scroll to position [0, 0]
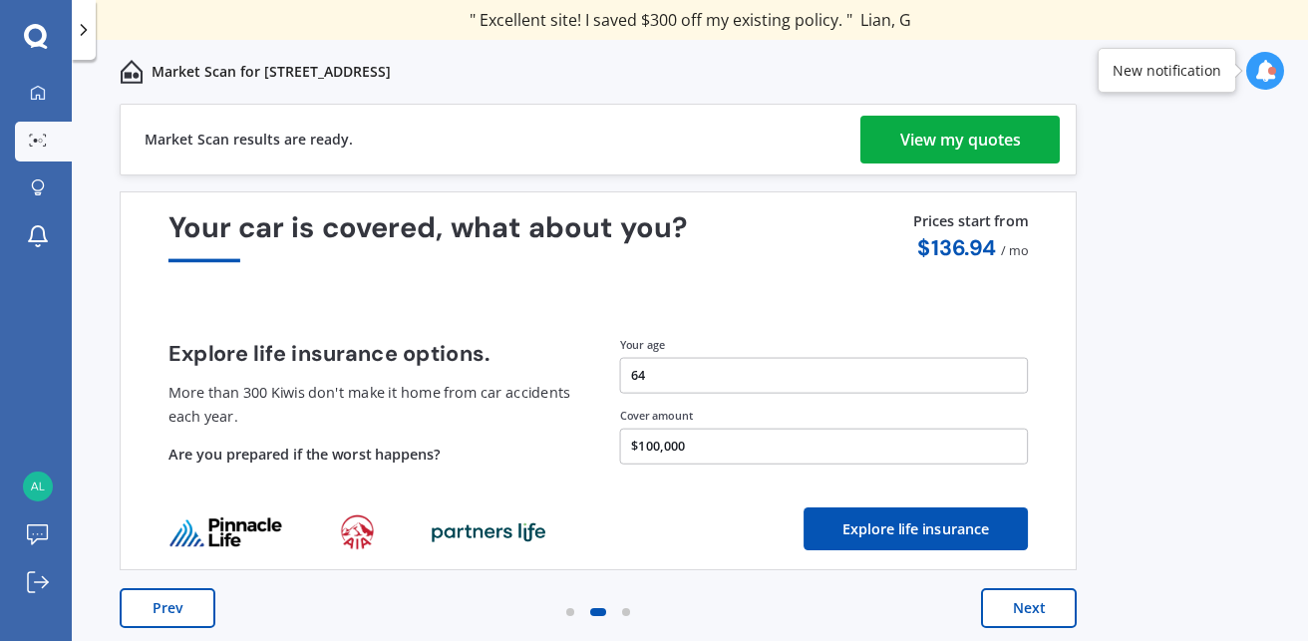
click at [933, 143] on div "View my quotes" at bounding box center [960, 140] width 121 height 48
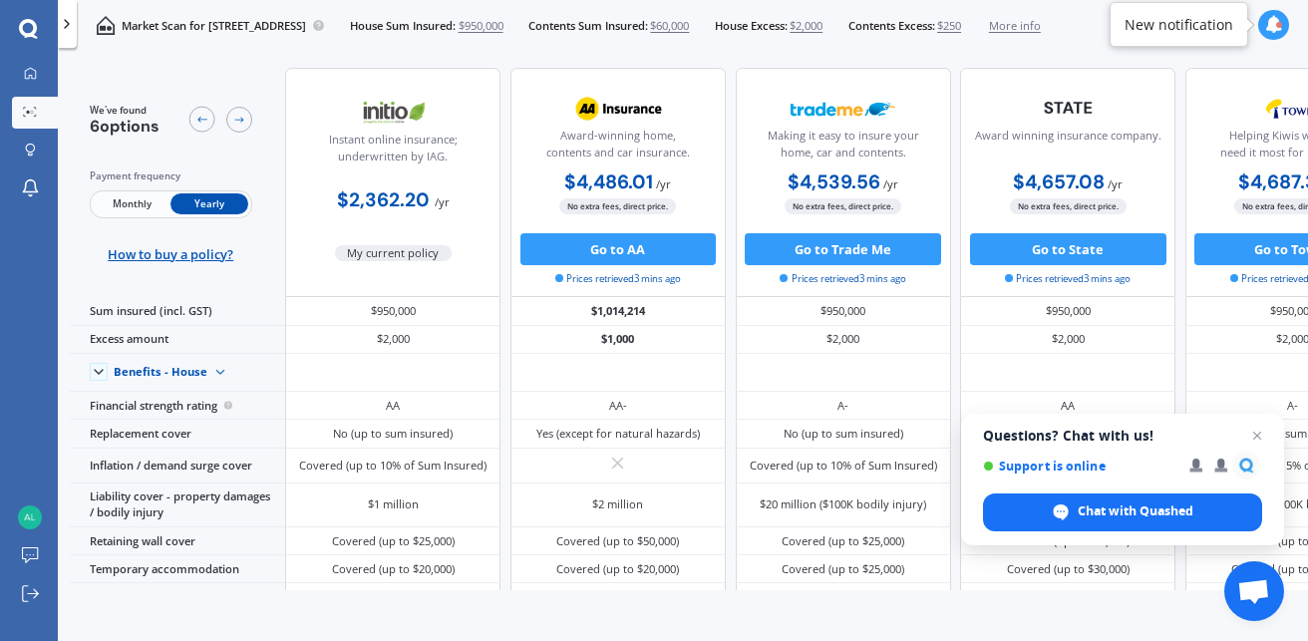
click at [382, 256] on span "My current policy" at bounding box center [394, 253] width 118 height 16
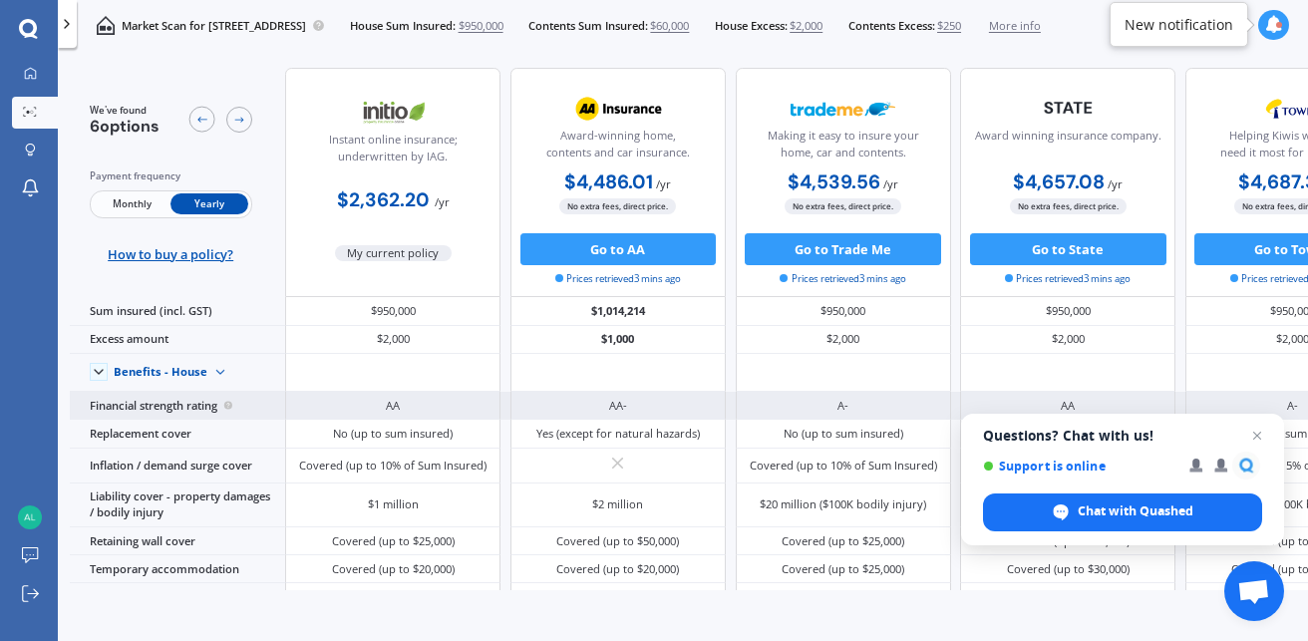
scroll to position [125, 0]
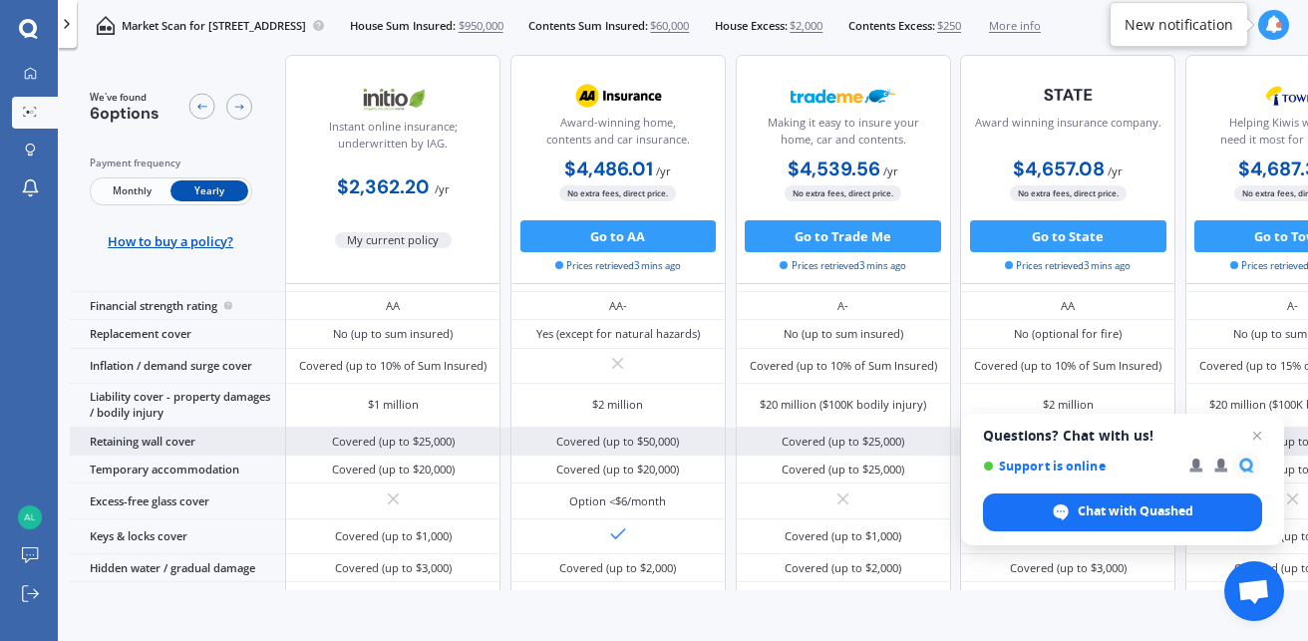
click at [1254, 432] on span "Close chat" at bounding box center [1257, 436] width 24 height 24
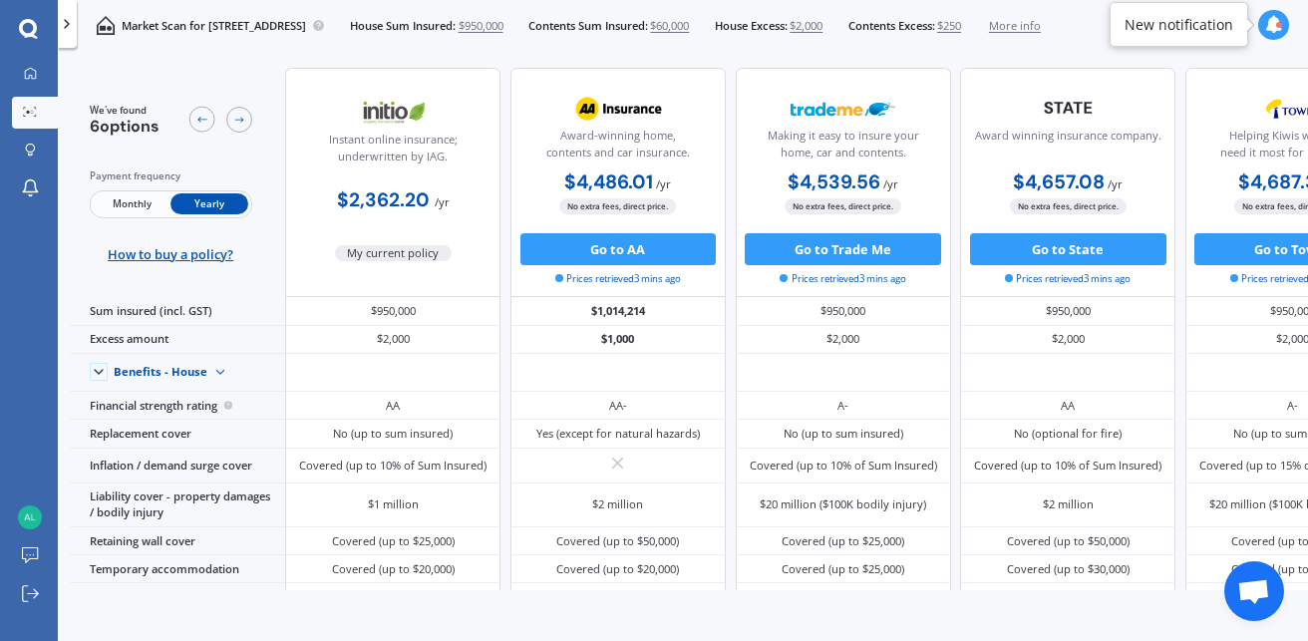
scroll to position [249, 0]
